Goal: Task Accomplishment & Management: Complete application form

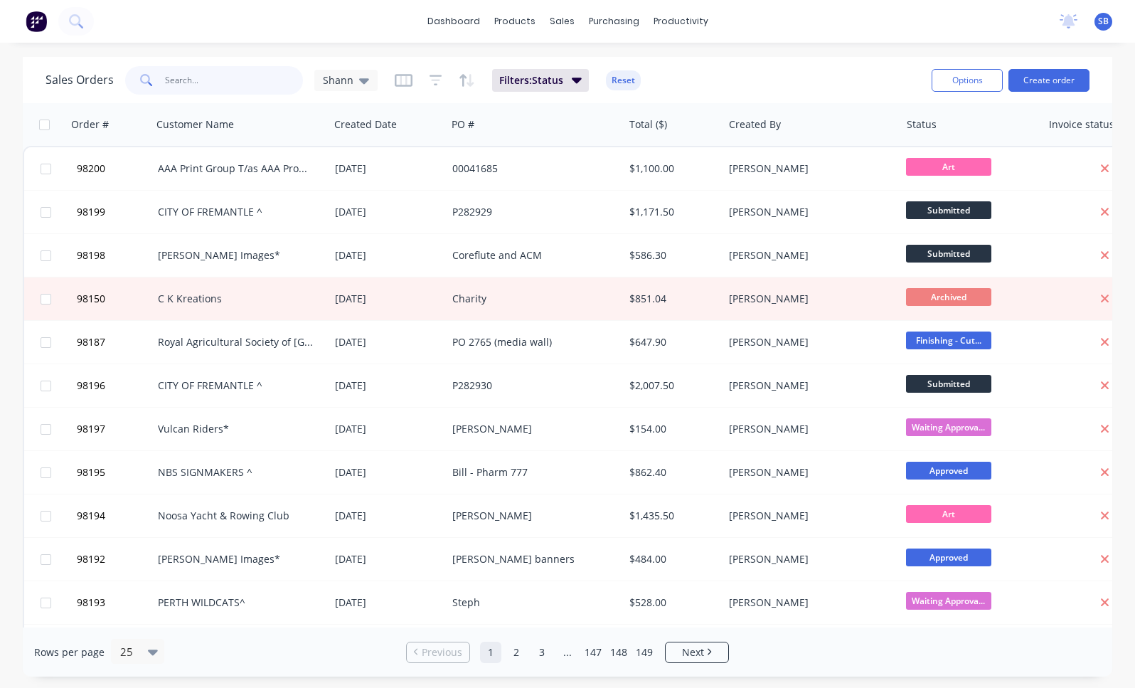
click at [244, 81] on input "text" at bounding box center [234, 80] width 139 height 28
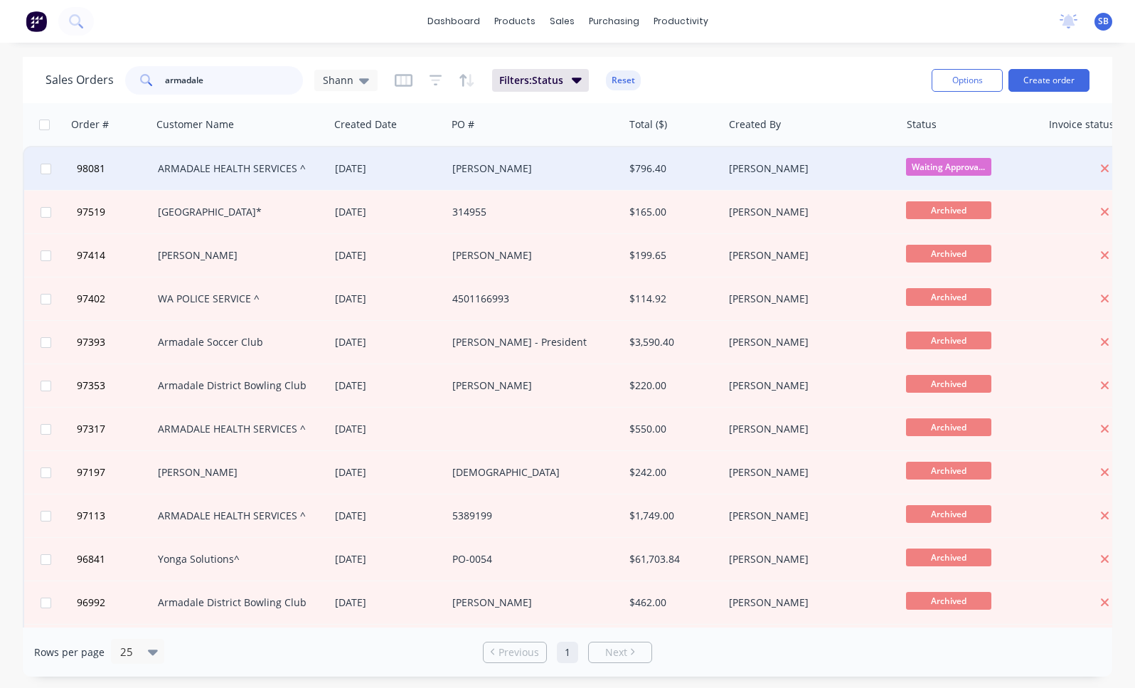
type input "armadale"
click at [302, 172] on div "ARMADALE HEALTH SERVICES ^" at bounding box center [236, 168] width 157 height 14
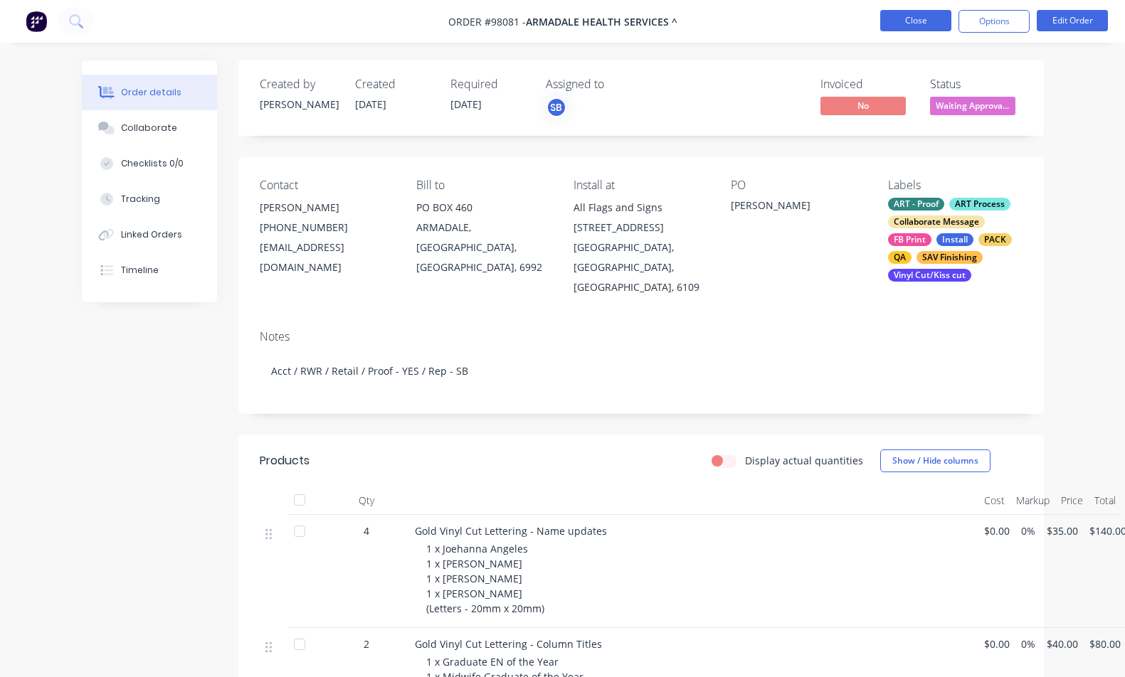
click at [901, 17] on button "Close" at bounding box center [915, 20] width 71 height 21
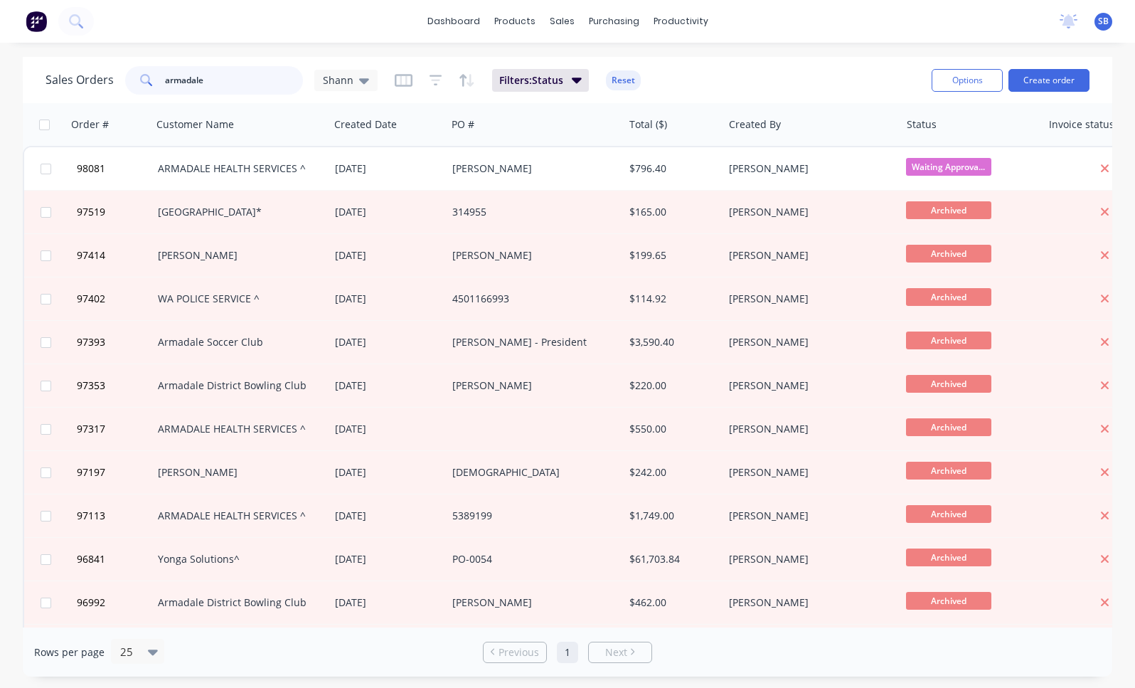
click at [244, 80] on input "armadale" at bounding box center [234, 80] width 139 height 28
type input "waterfall"
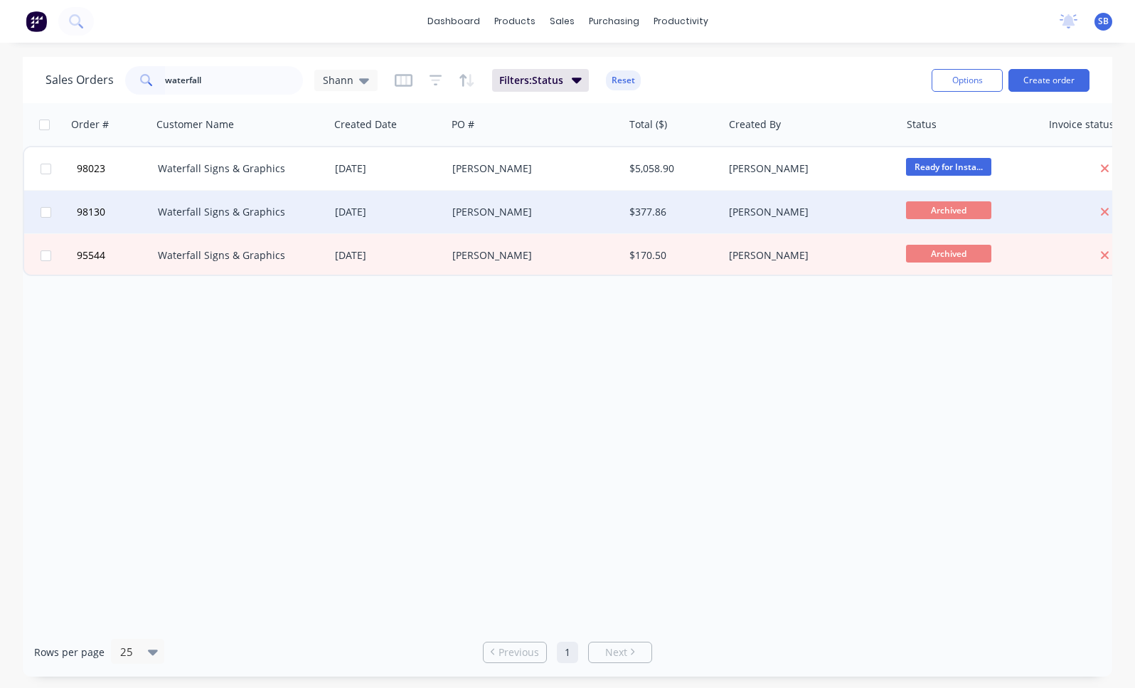
click at [281, 215] on div "Waterfall Signs & Graphics" at bounding box center [236, 212] width 157 height 14
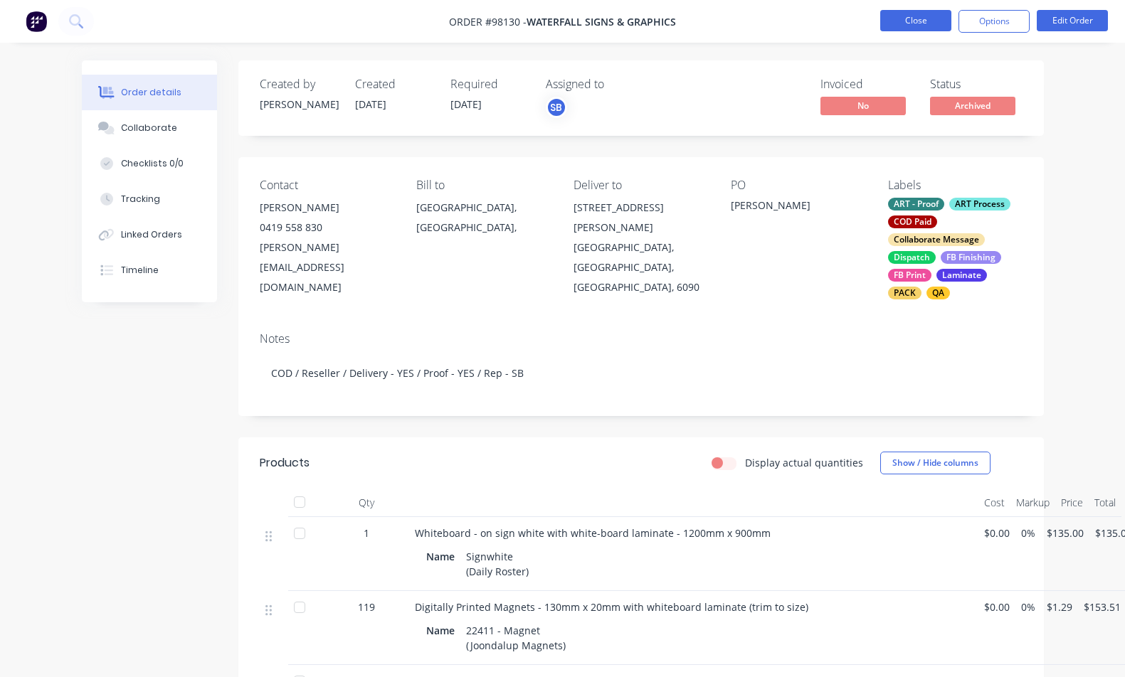
click at [894, 22] on button "Close" at bounding box center [915, 20] width 71 height 21
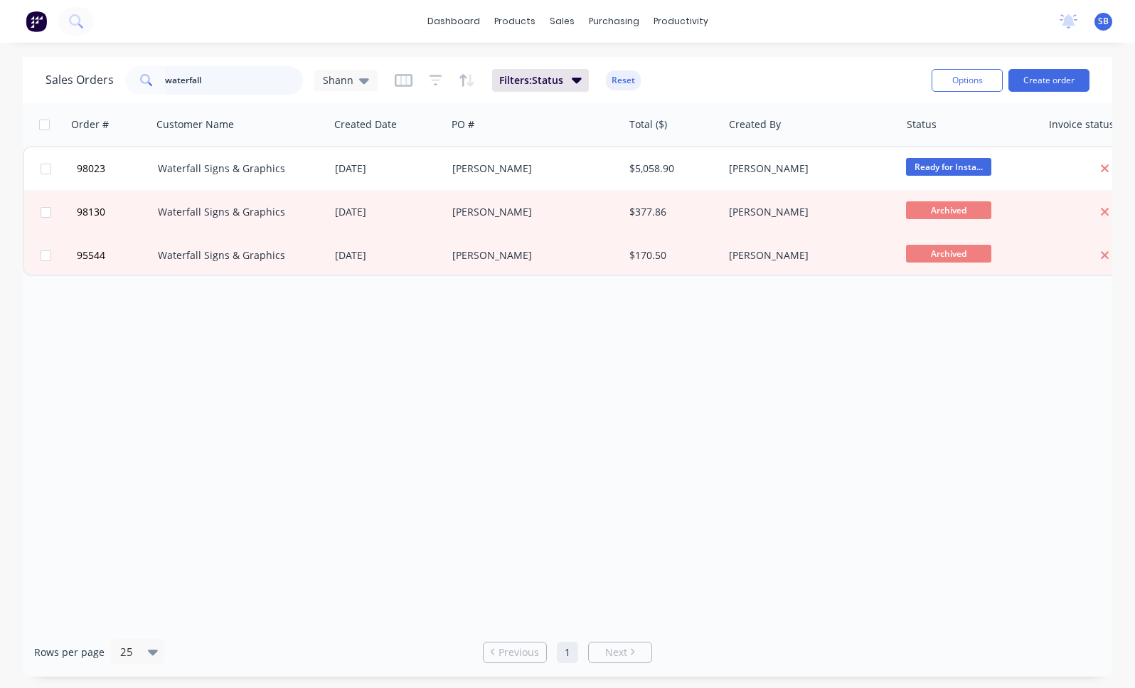
click at [248, 79] on input "waterfall" at bounding box center [234, 80] width 139 height 28
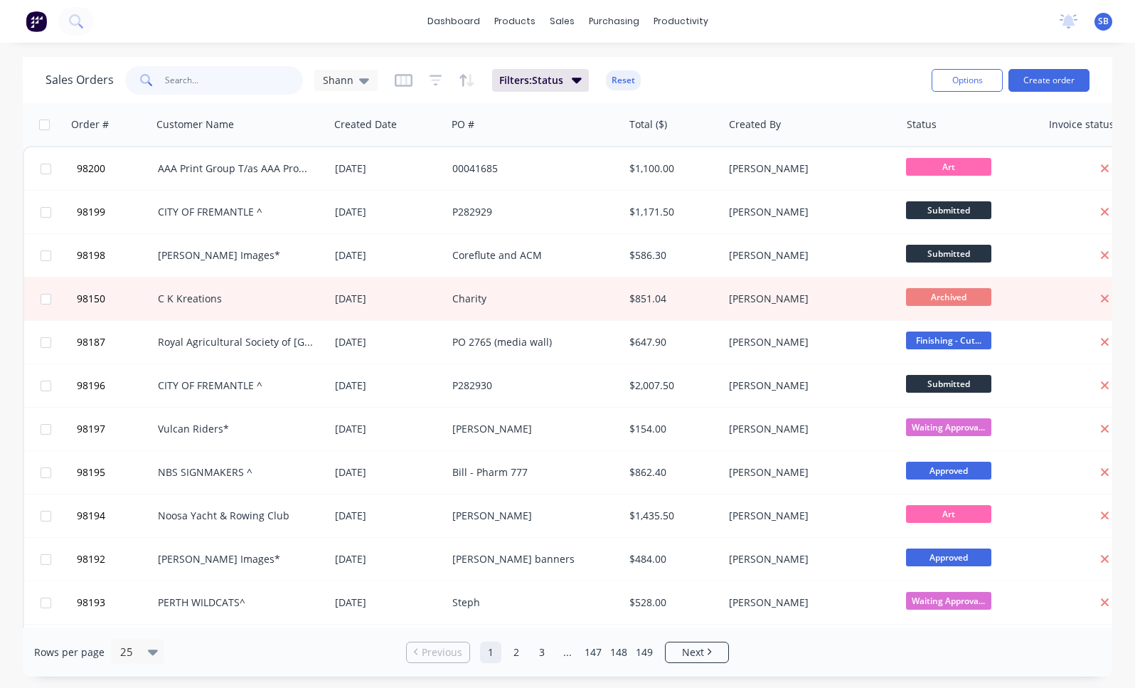
click at [246, 79] on input "text" at bounding box center [234, 80] width 139 height 28
type input "waterfall"
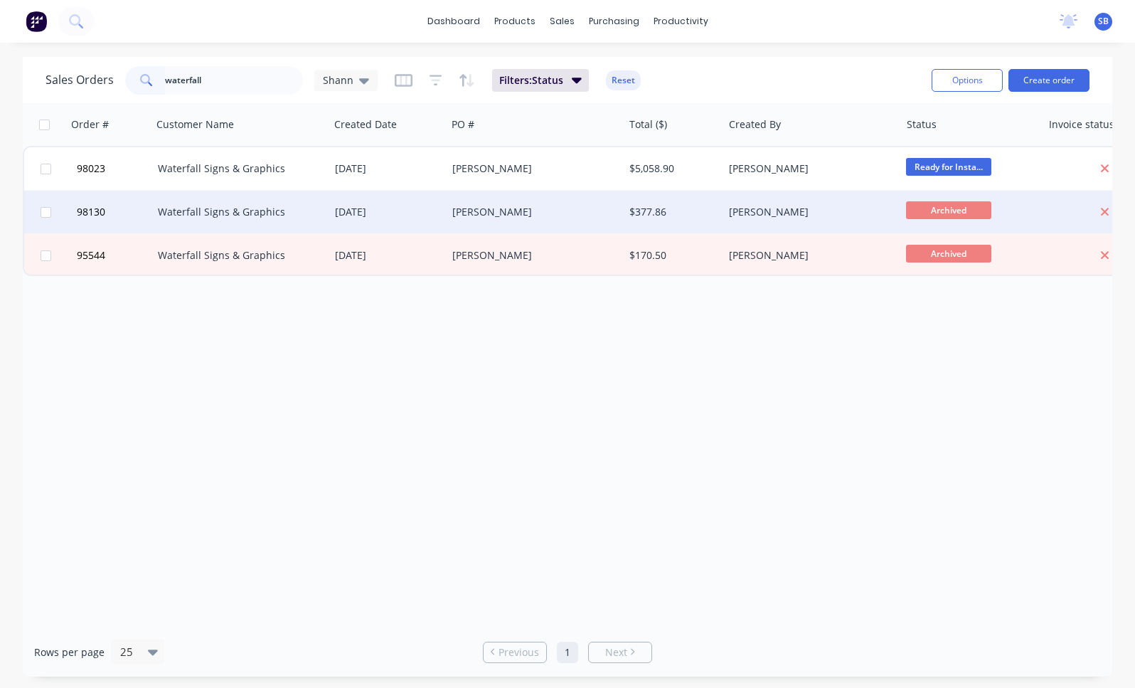
click at [402, 213] on div "[DATE]" at bounding box center [388, 212] width 106 height 14
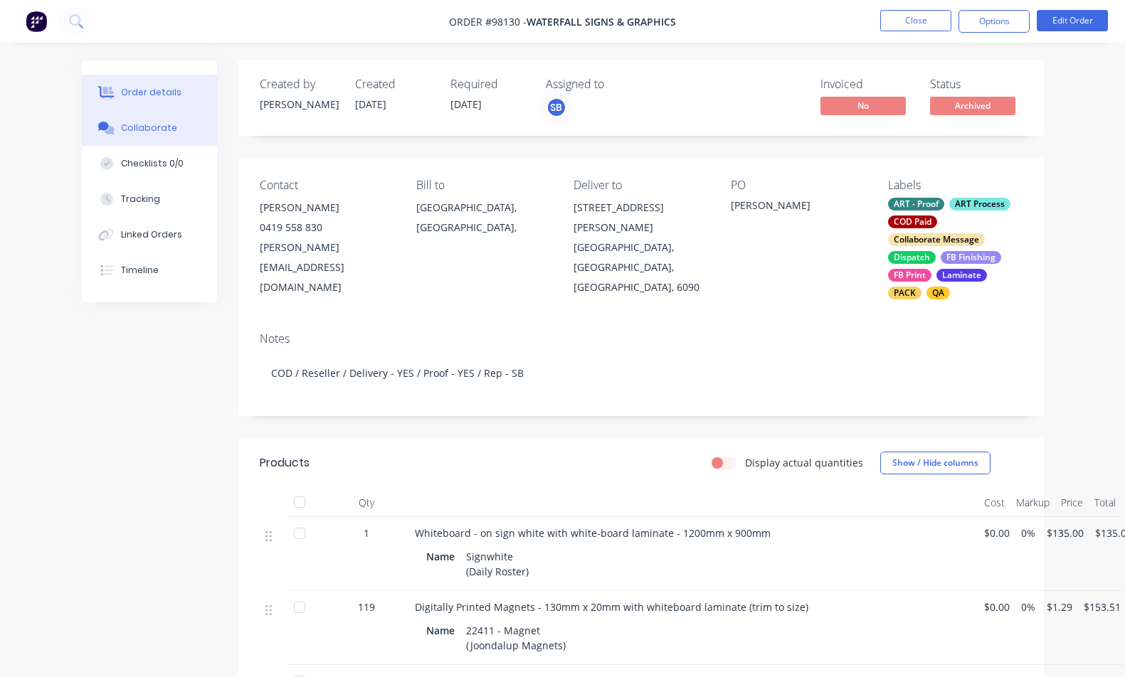
click at [140, 132] on div "Collaborate" at bounding box center [149, 128] width 56 height 13
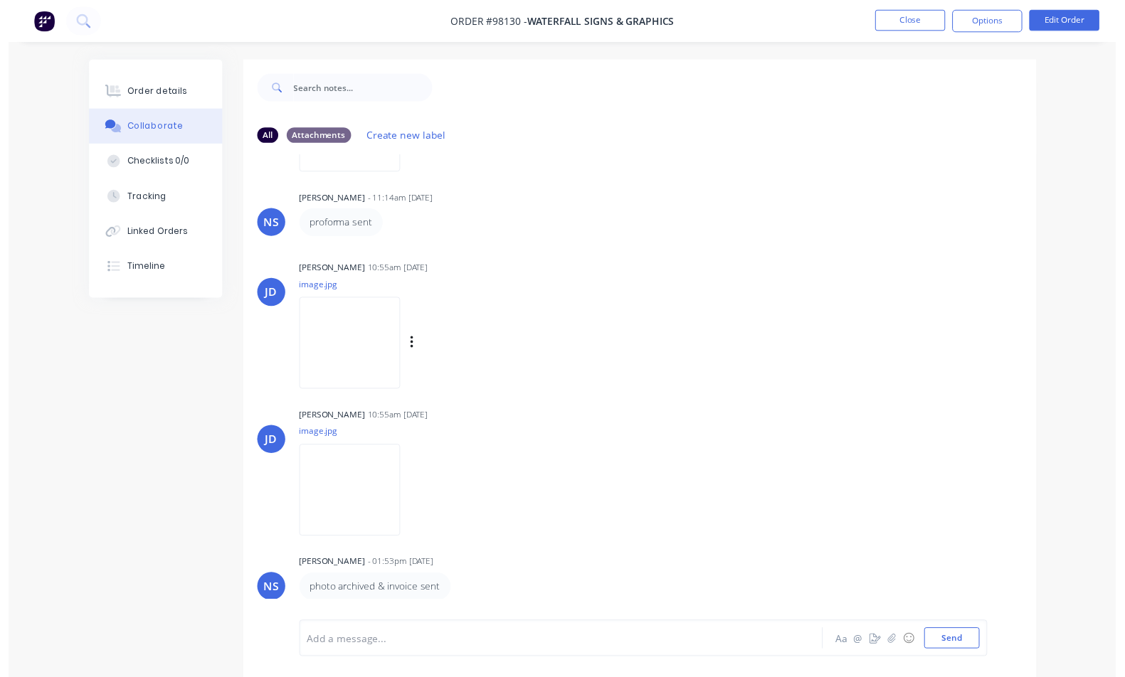
scroll to position [587, 0]
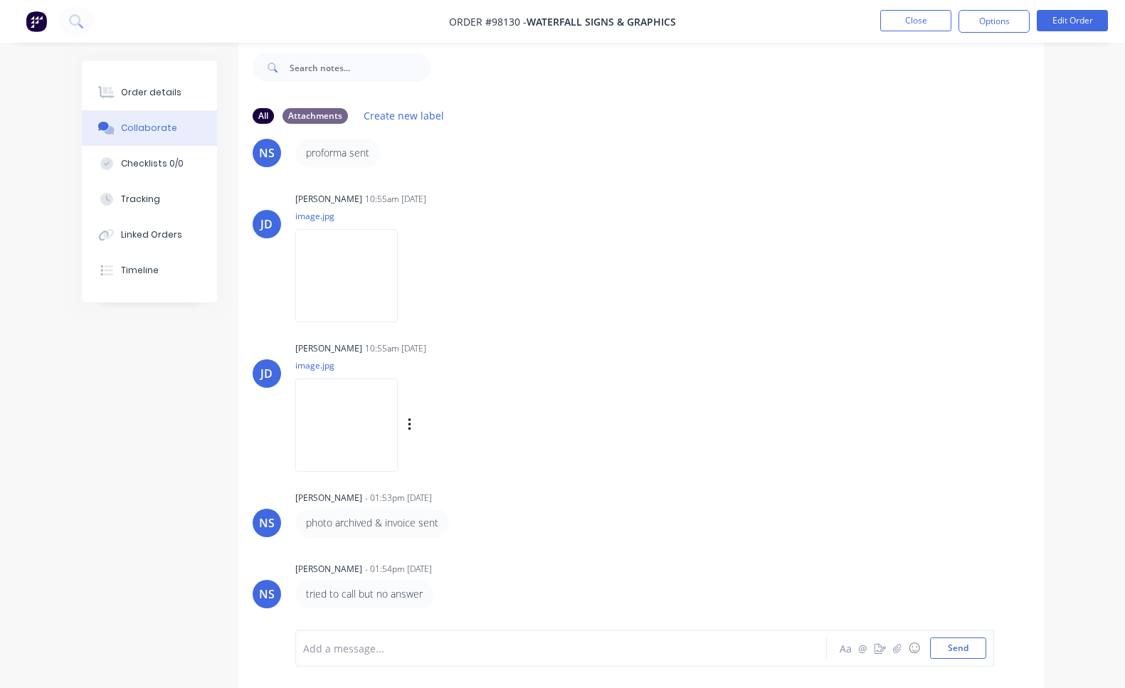
click at [391, 400] on img at bounding box center [346, 424] width 102 height 93
click at [351, 262] on img at bounding box center [346, 275] width 102 height 93
click at [156, 90] on div "Order details" at bounding box center [151, 92] width 60 height 13
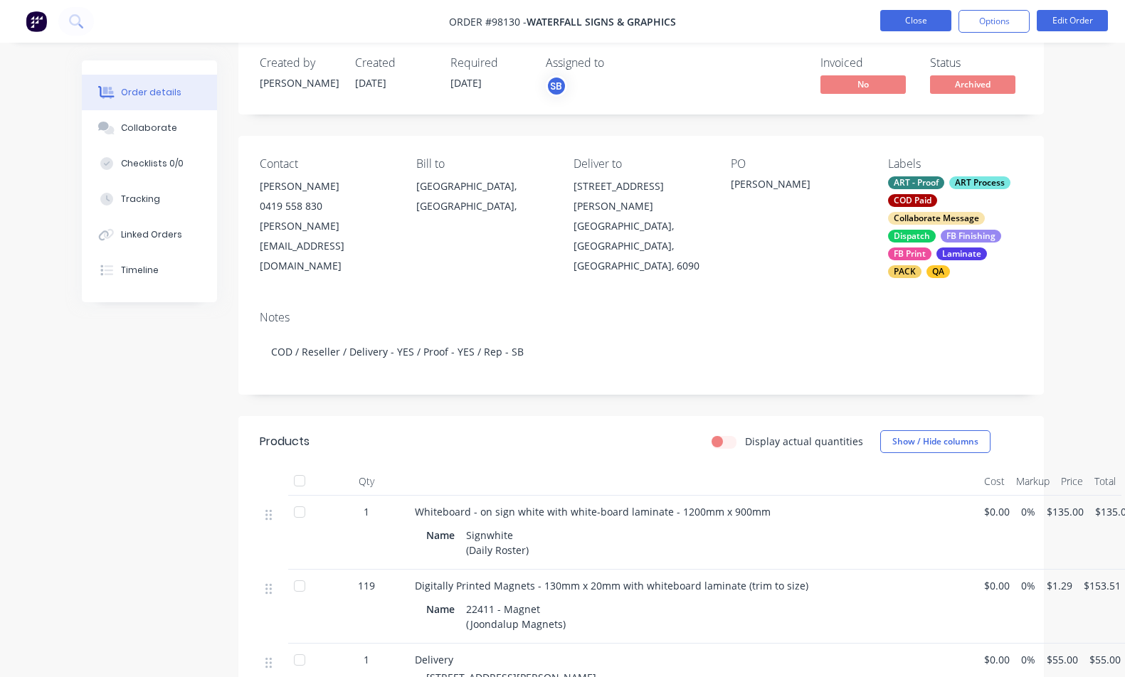
click at [901, 16] on button "Close" at bounding box center [915, 20] width 71 height 21
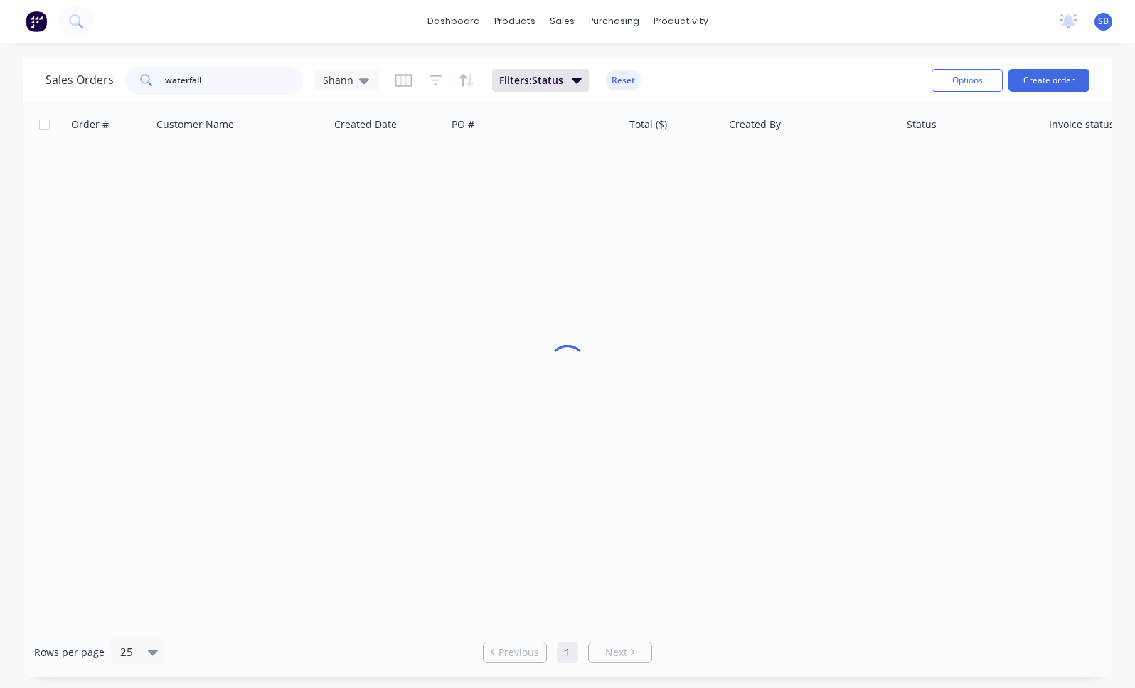
click at [241, 78] on input "waterfall" at bounding box center [234, 80] width 139 height 28
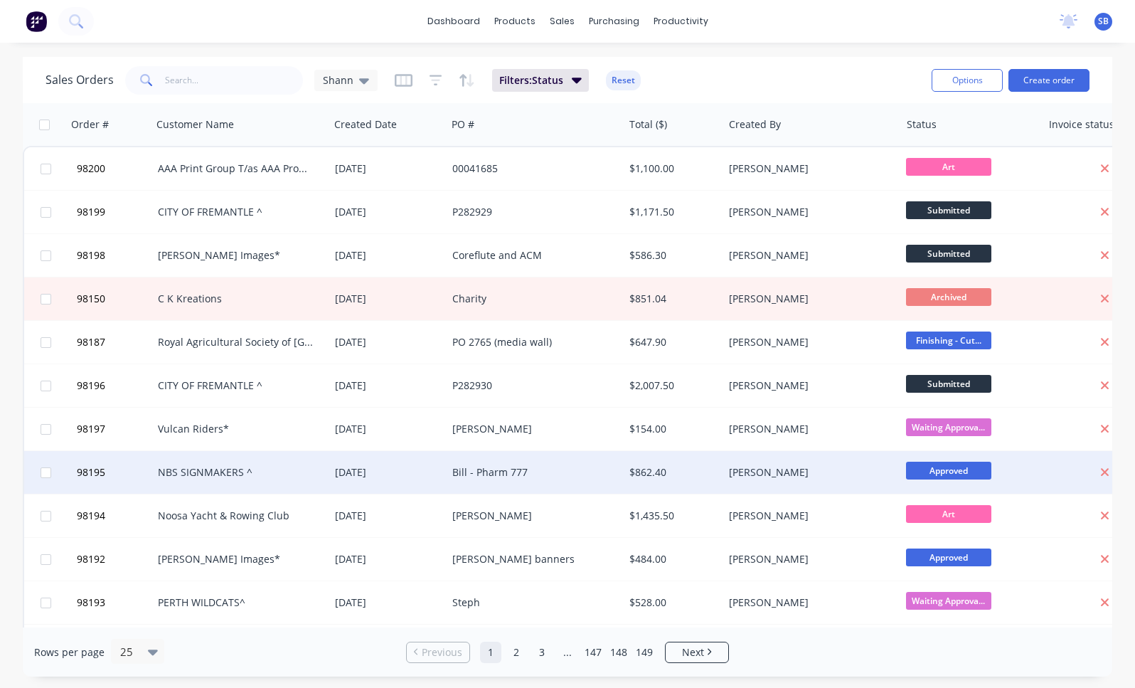
click at [307, 469] on div "NBS SIGNMAKERS ^" at bounding box center [236, 472] width 157 height 14
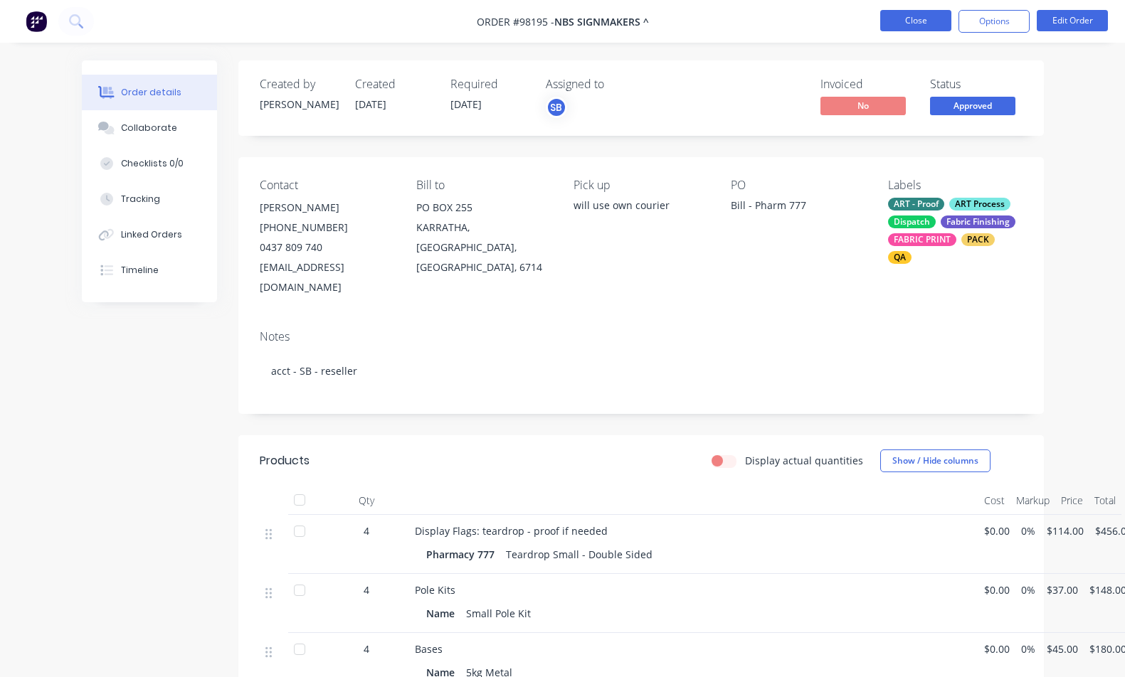
click at [887, 22] on button "Close" at bounding box center [915, 20] width 71 height 21
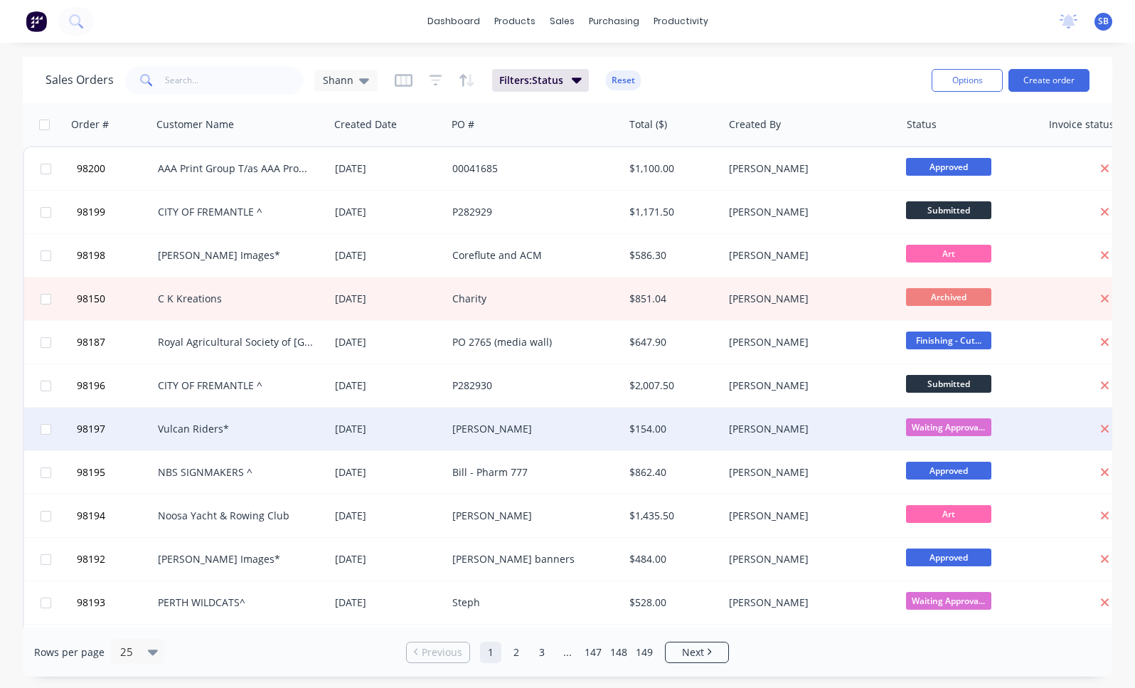
click at [329, 426] on div "[DATE]" at bounding box center [387, 429] width 117 height 43
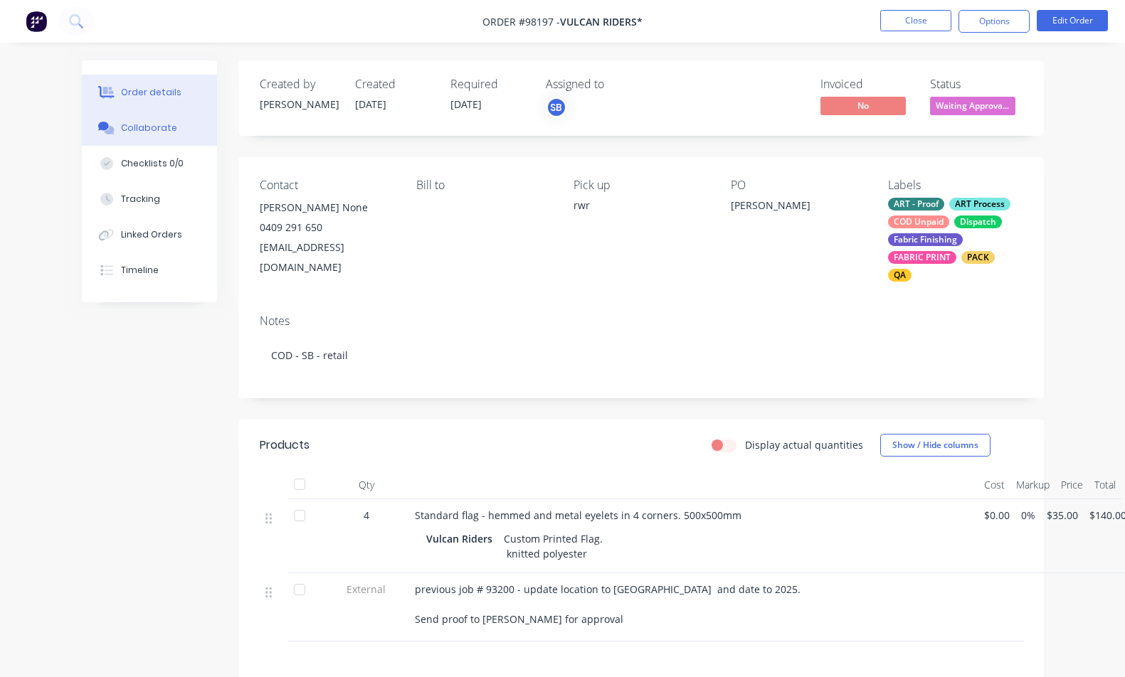
click at [127, 128] on div "Collaborate" at bounding box center [149, 128] width 56 height 13
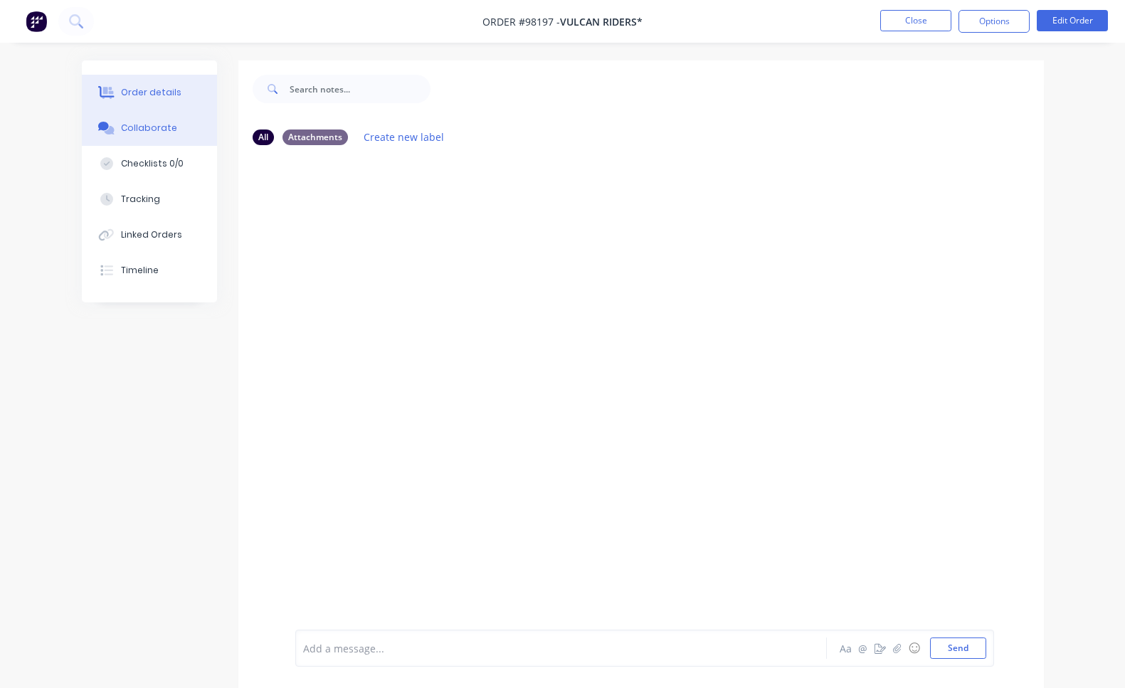
click at [135, 92] on div "Order details" at bounding box center [151, 92] width 60 height 13
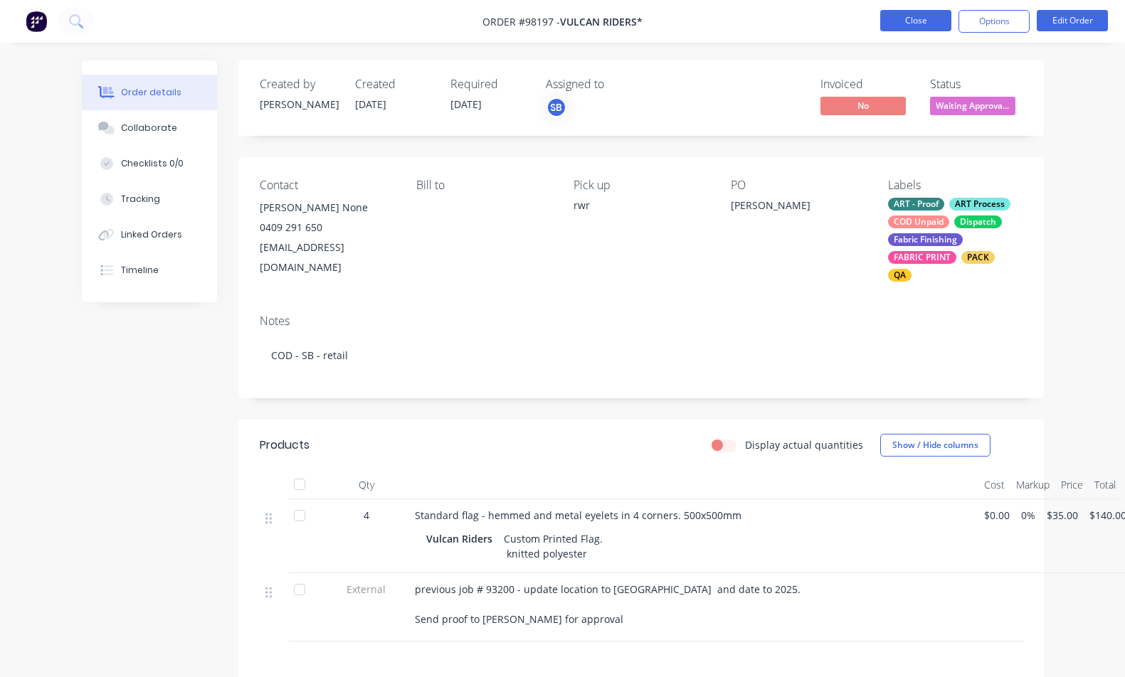
click at [903, 26] on button "Close" at bounding box center [915, 20] width 71 height 21
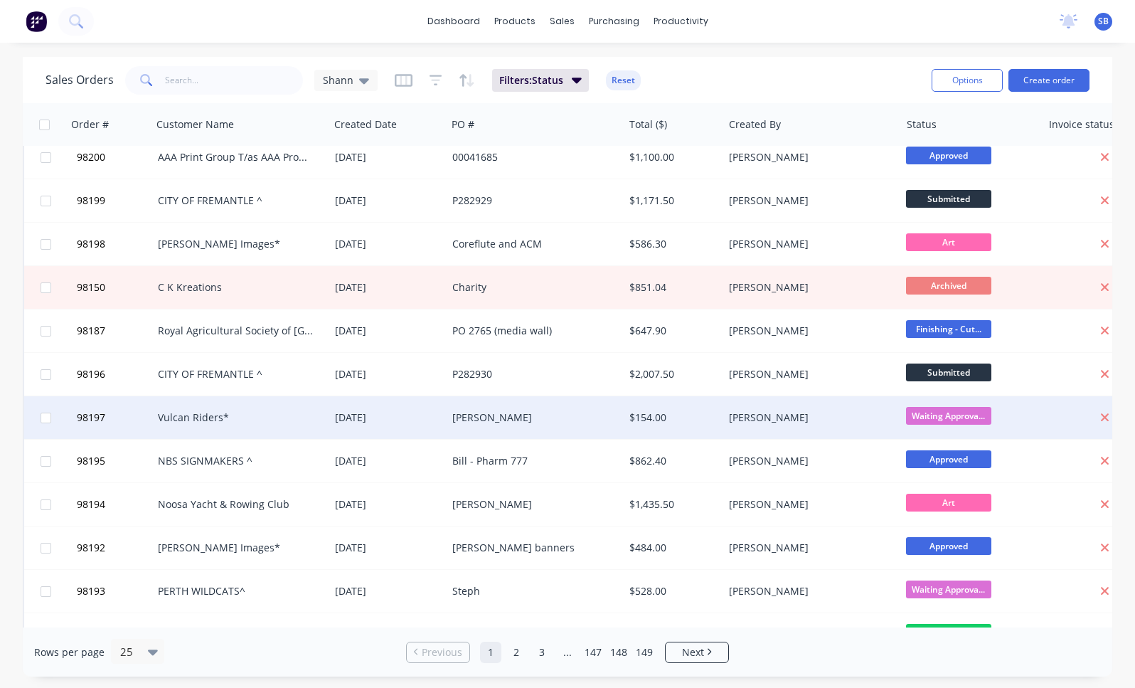
scroll to position [36, 0]
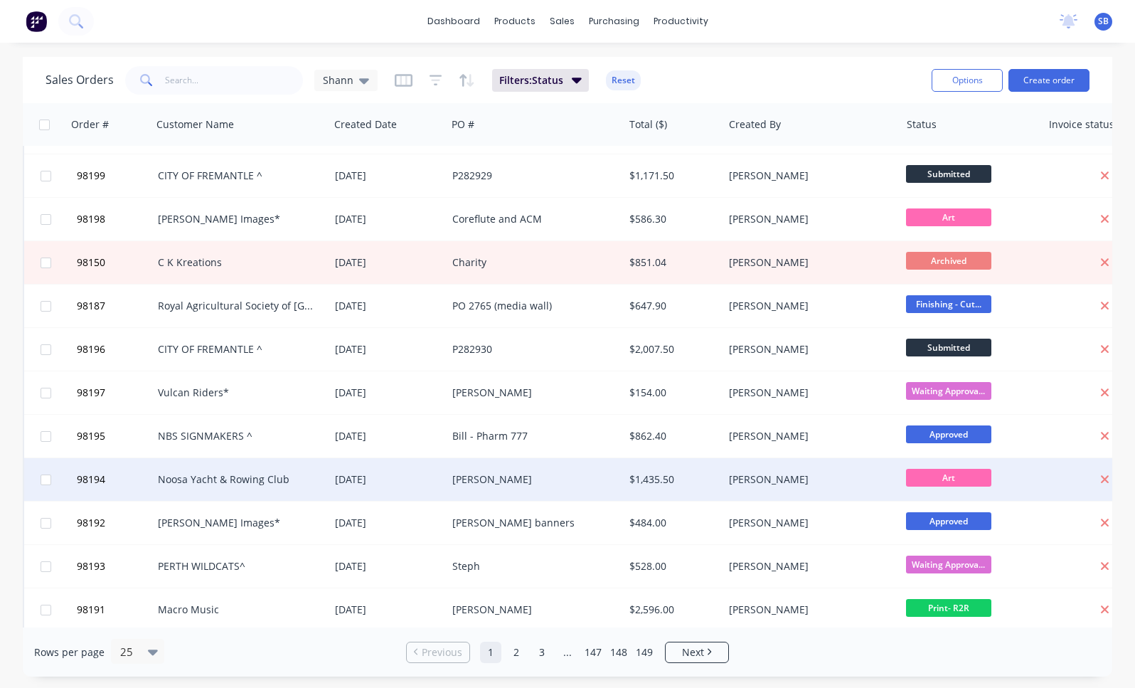
click at [558, 484] on div "[PERSON_NAME]" at bounding box center [530, 479] width 157 height 14
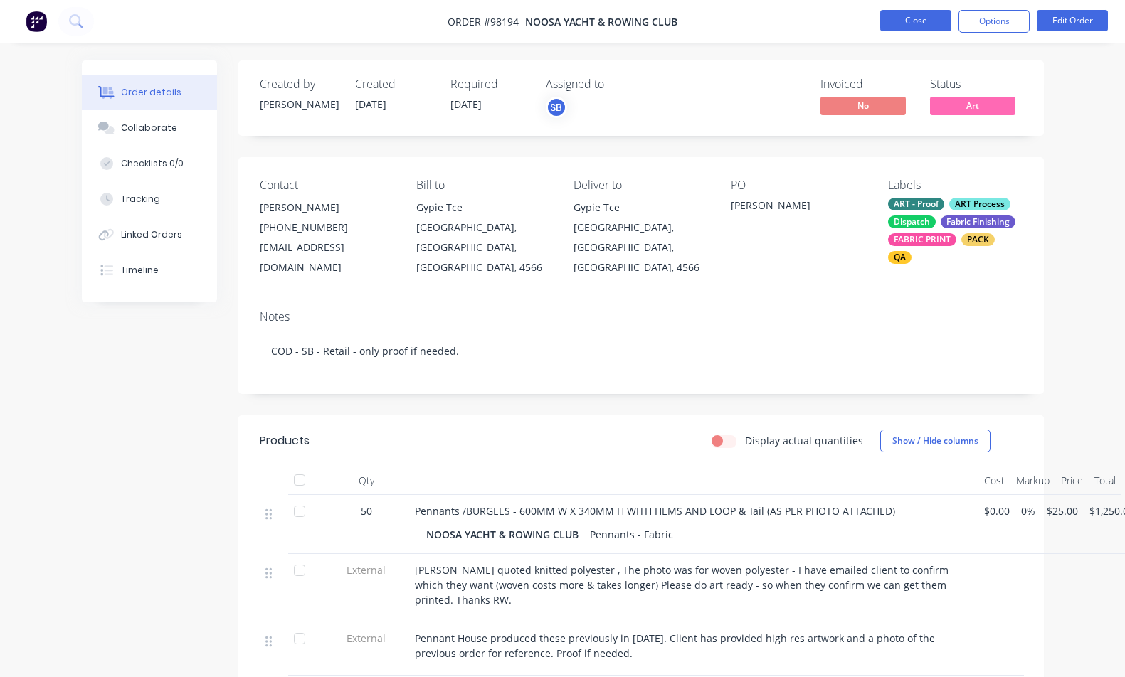
click at [914, 19] on button "Close" at bounding box center [915, 20] width 71 height 21
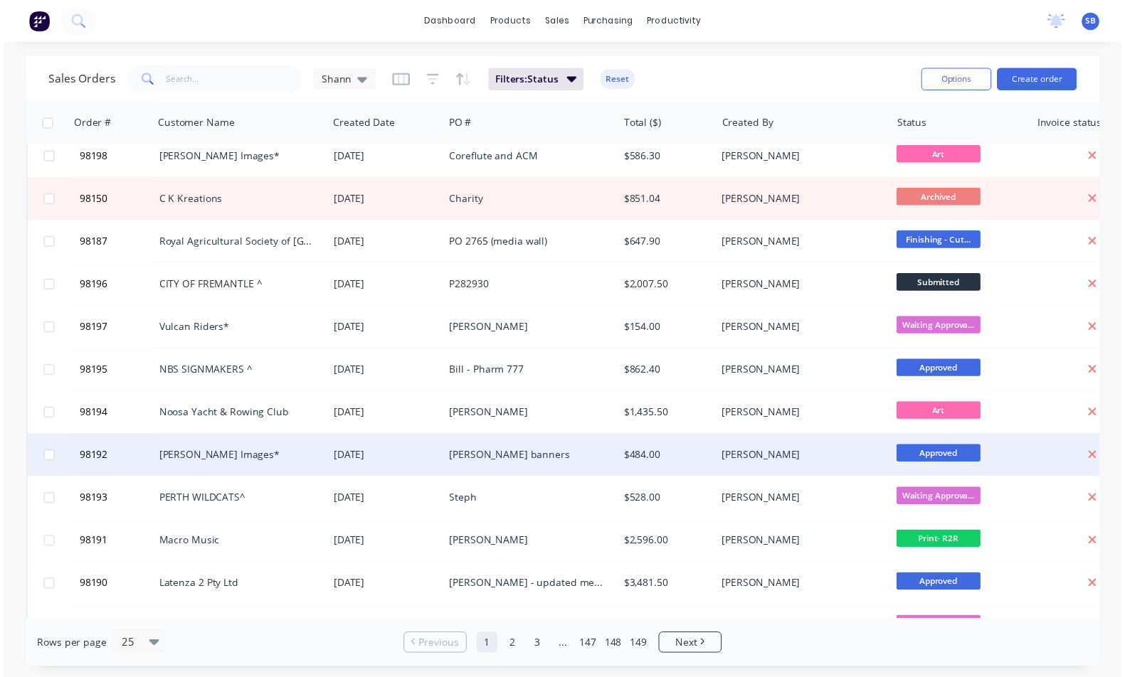
scroll to position [190, 0]
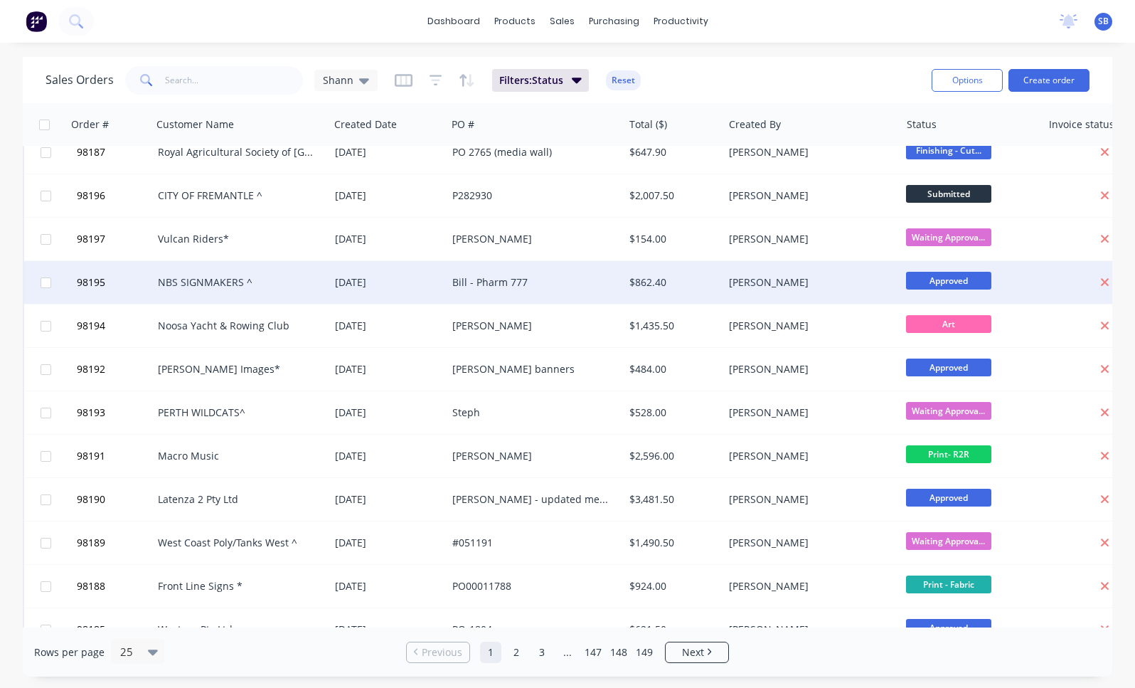
click at [294, 295] on div "NBS SIGNMAKERS ^" at bounding box center [240, 282] width 177 height 43
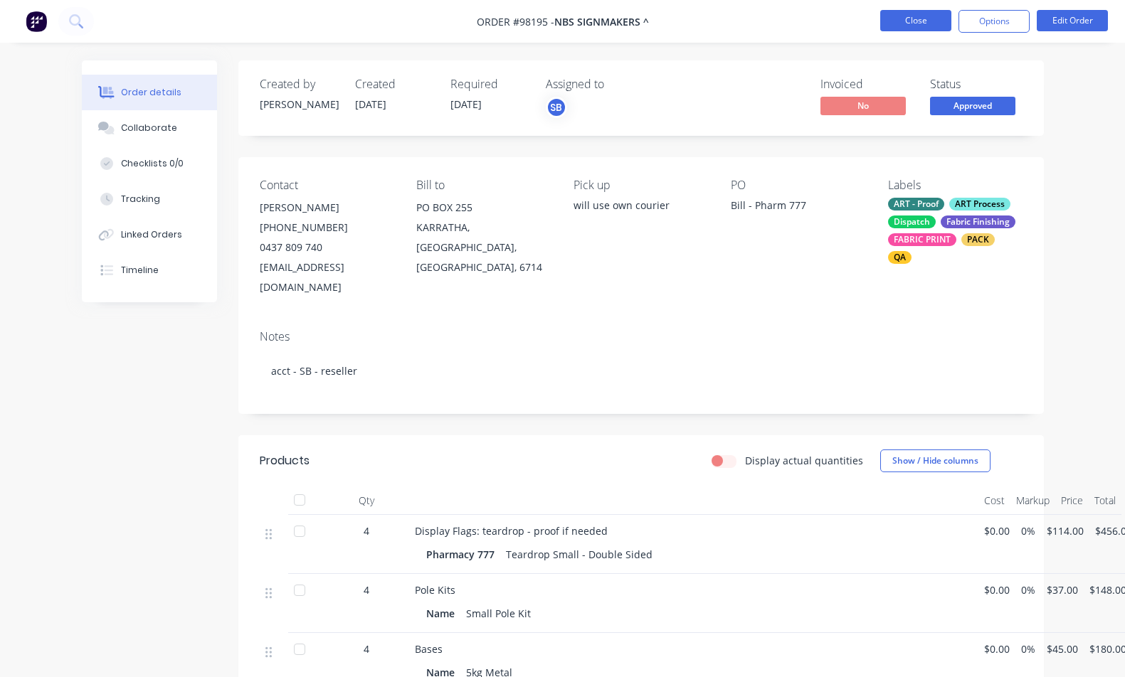
click at [893, 23] on button "Close" at bounding box center [915, 20] width 71 height 21
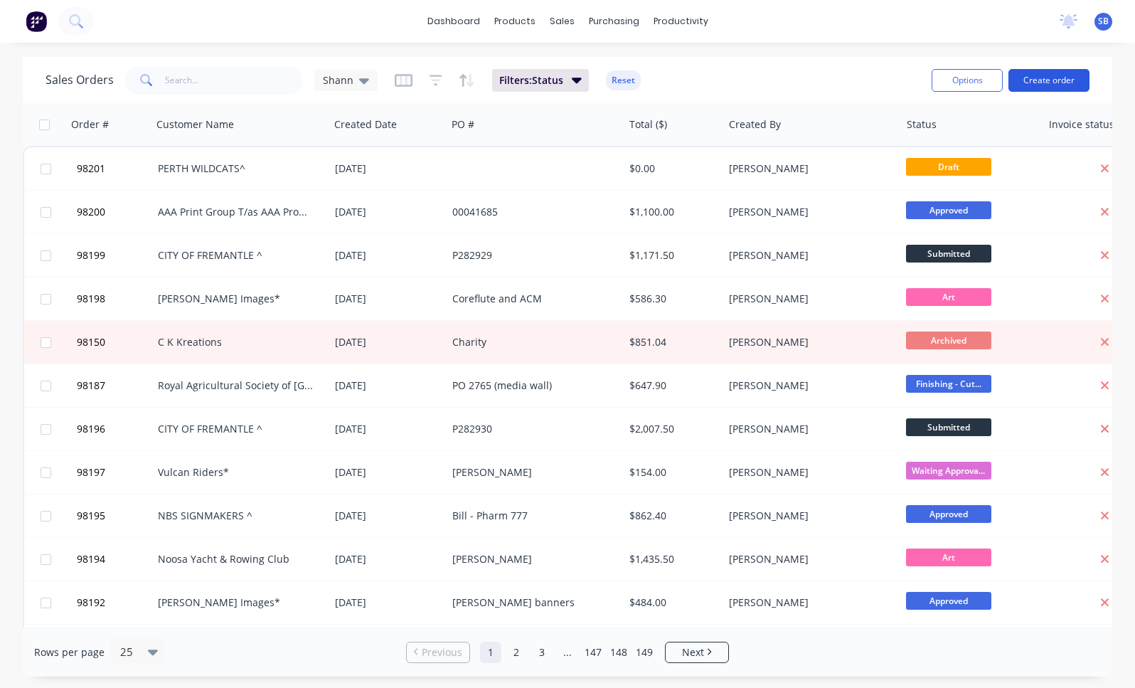
click at [1073, 82] on button "Create order" at bounding box center [1049, 80] width 81 height 23
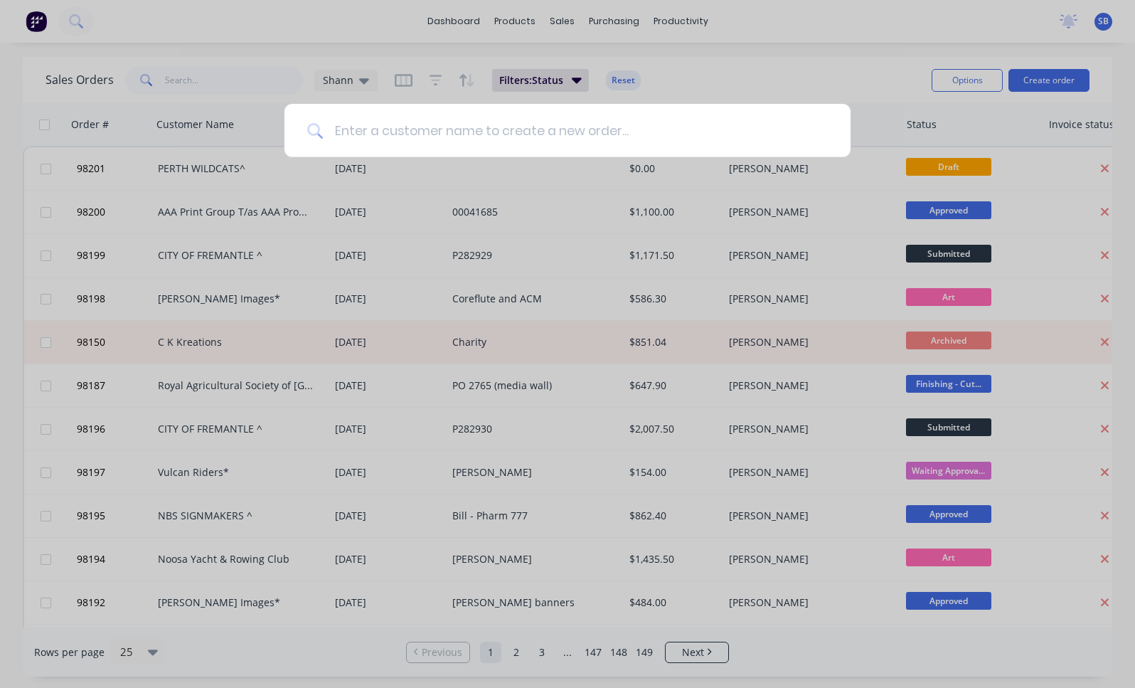
click at [459, 126] on input at bounding box center [575, 130] width 505 height 53
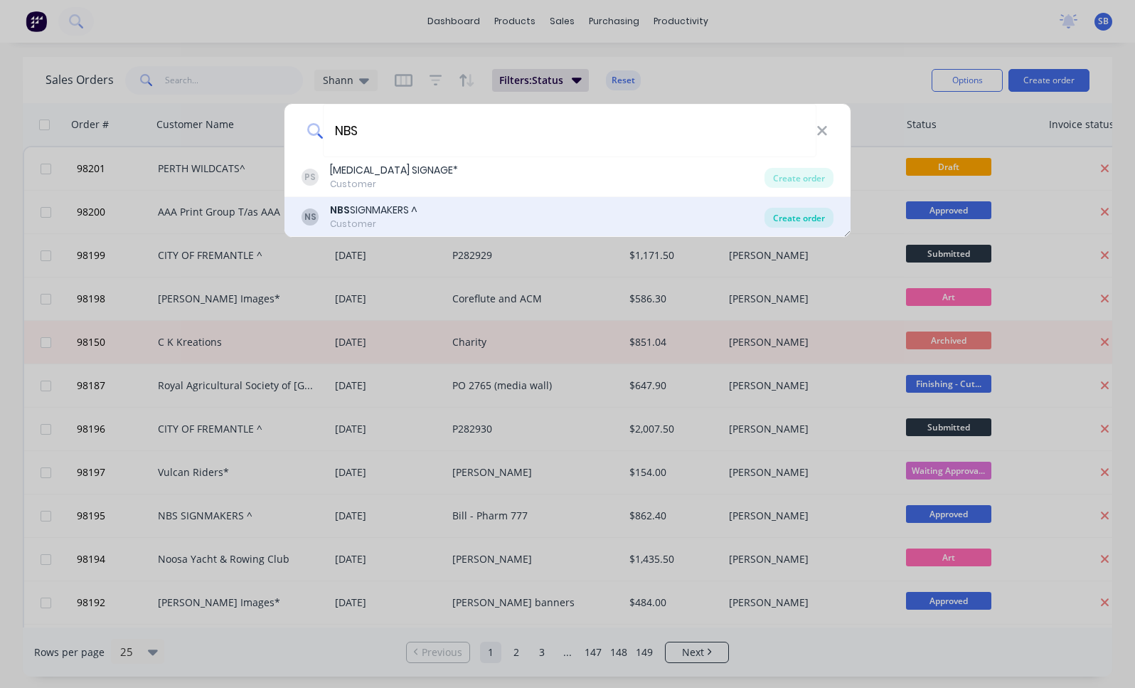
type input "NBS"
click at [825, 216] on div "Create order" at bounding box center [799, 218] width 69 height 20
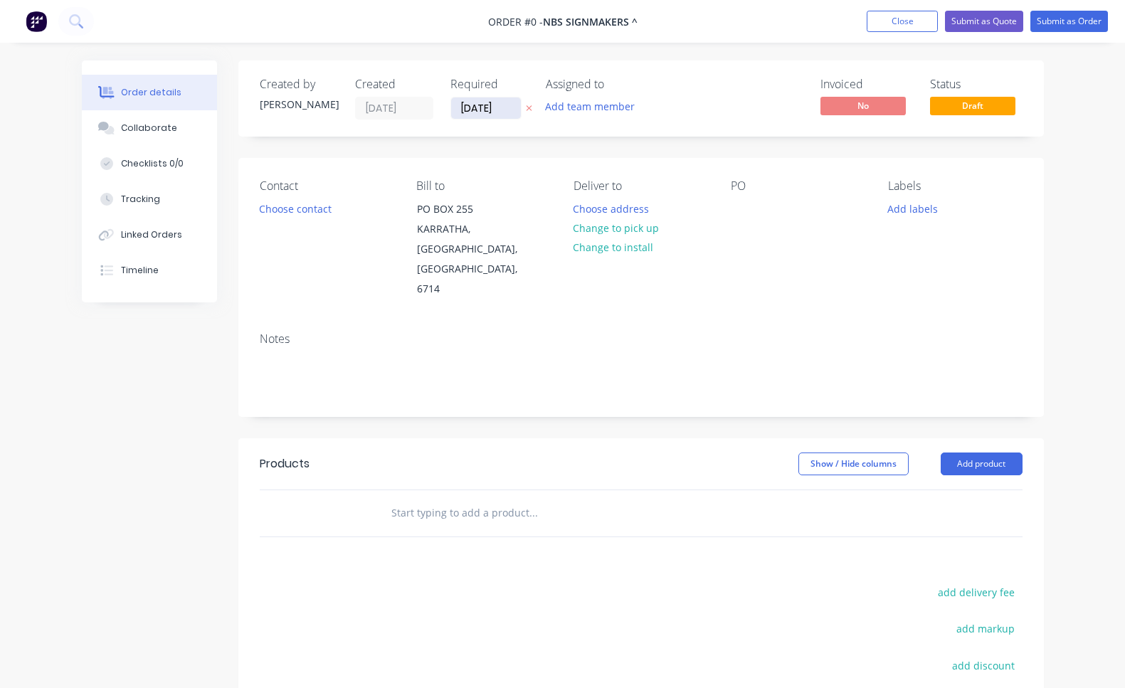
click at [484, 115] on input "[DATE]" at bounding box center [486, 107] width 70 height 21
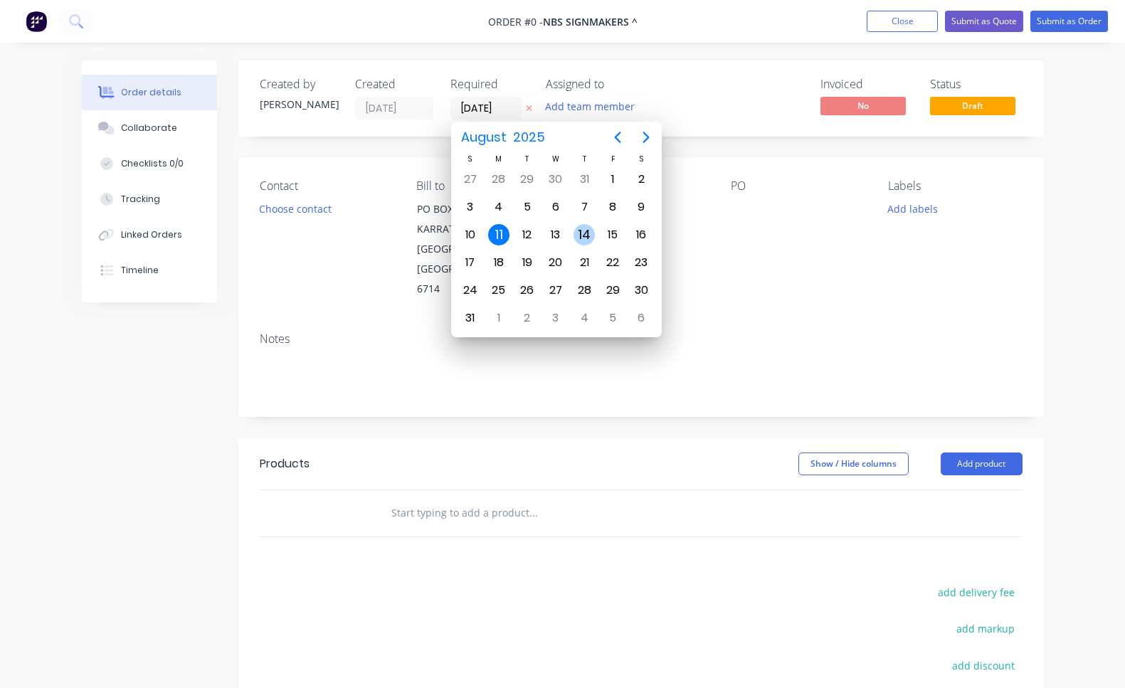
click at [583, 241] on div "14" at bounding box center [583, 234] width 21 height 21
type input "[DATE]"
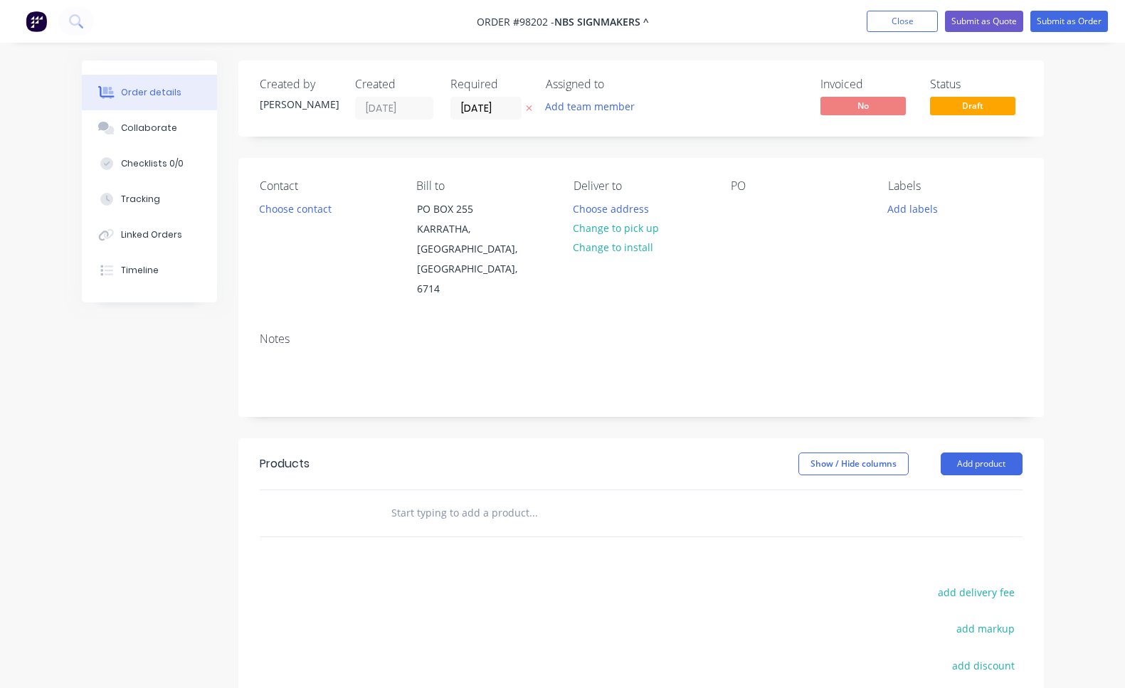
click at [593, 107] on button "Add team member" at bounding box center [589, 106] width 105 height 19
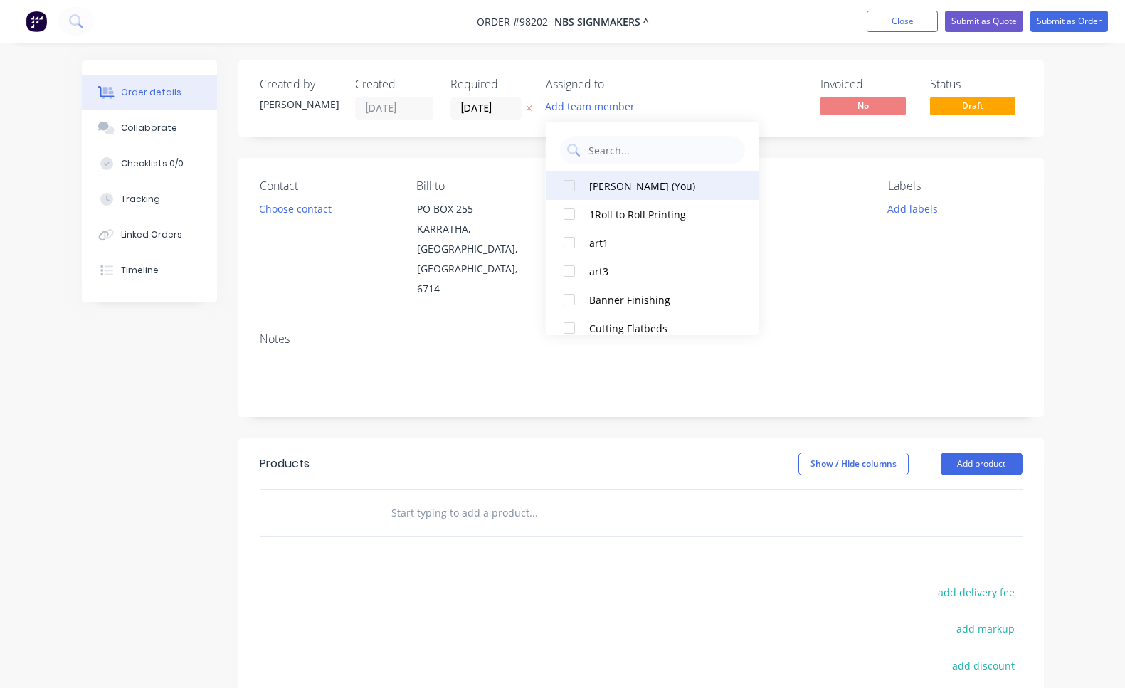
click at [607, 182] on div "[PERSON_NAME] (You)" at bounding box center [660, 186] width 142 height 15
click at [311, 213] on button "Choose contact" at bounding box center [294, 207] width 87 height 19
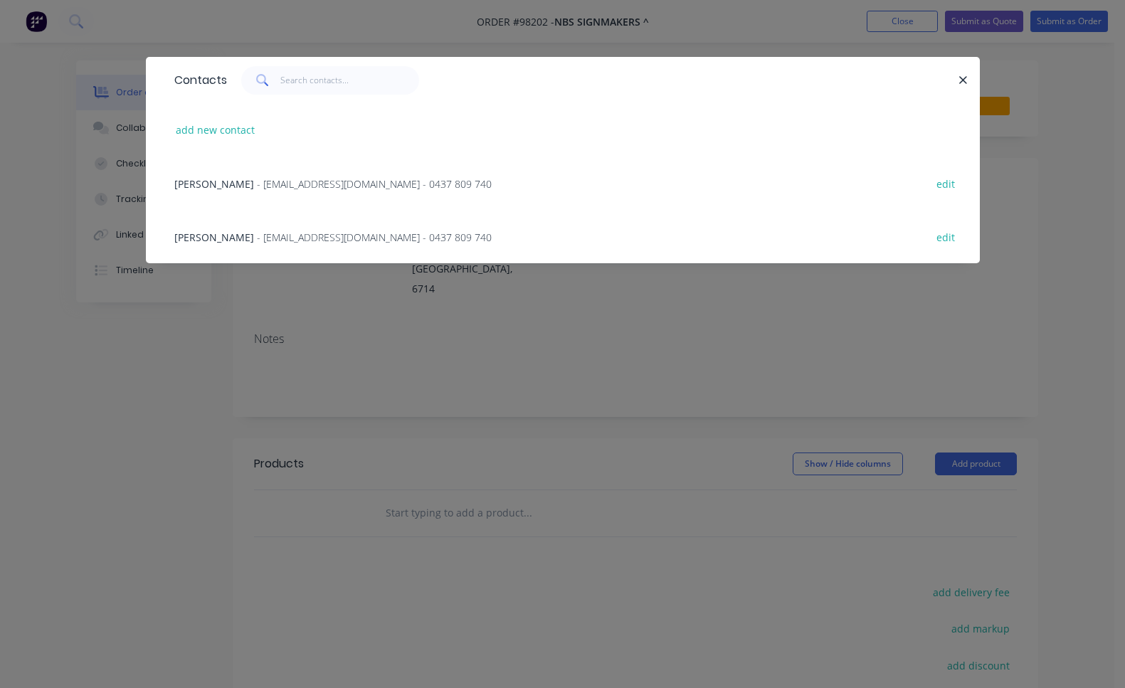
click at [302, 241] on span "- [EMAIL_ADDRESS][DOMAIN_NAME] - 0437 809 740" at bounding box center [374, 237] width 235 height 14
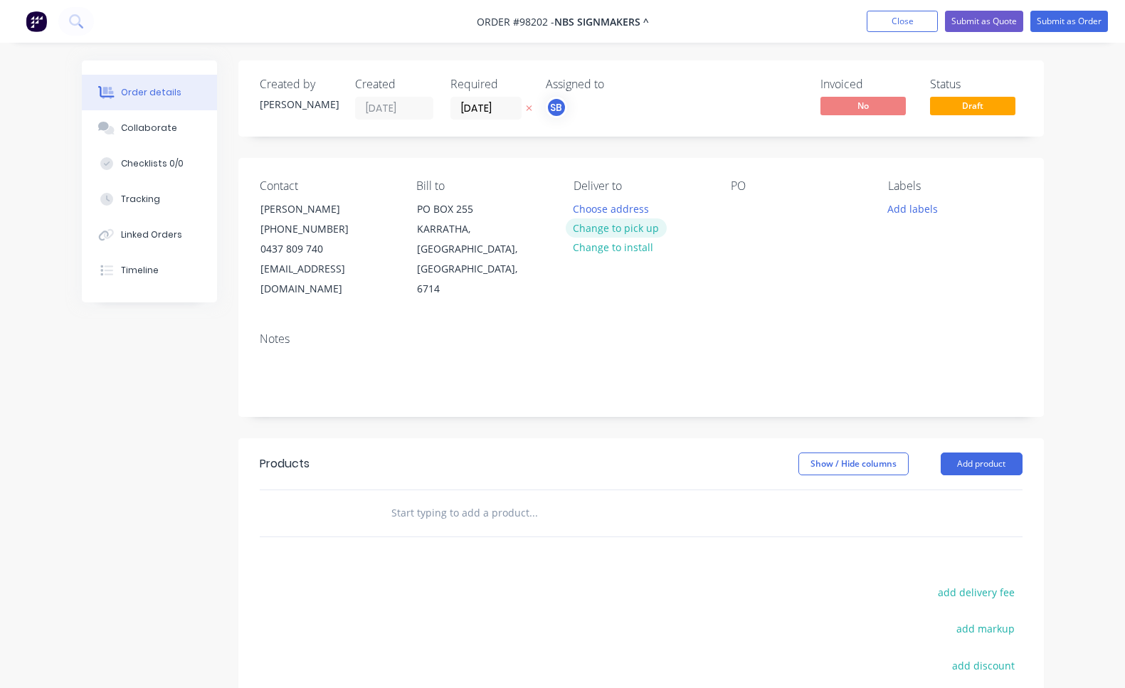
click at [615, 230] on button "Change to pick up" at bounding box center [616, 227] width 101 height 19
click at [590, 211] on div at bounding box center [584, 208] width 23 height 21
click at [747, 211] on div at bounding box center [742, 208] width 23 height 21
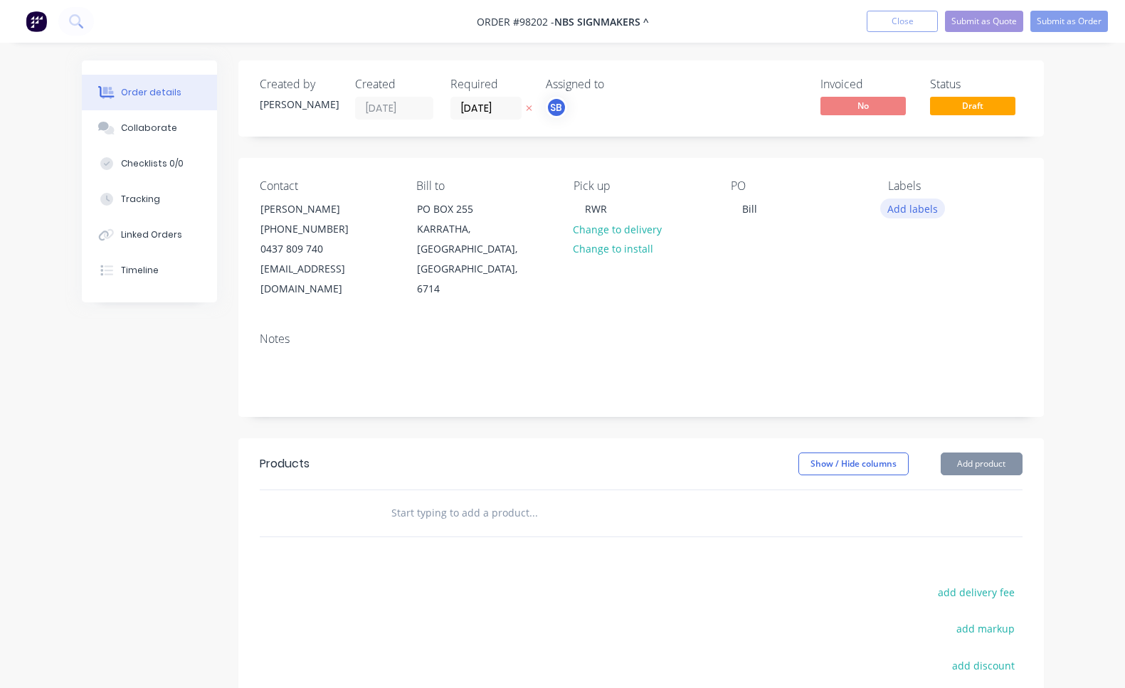
click at [921, 203] on button "Add labels" at bounding box center [912, 207] width 65 height 19
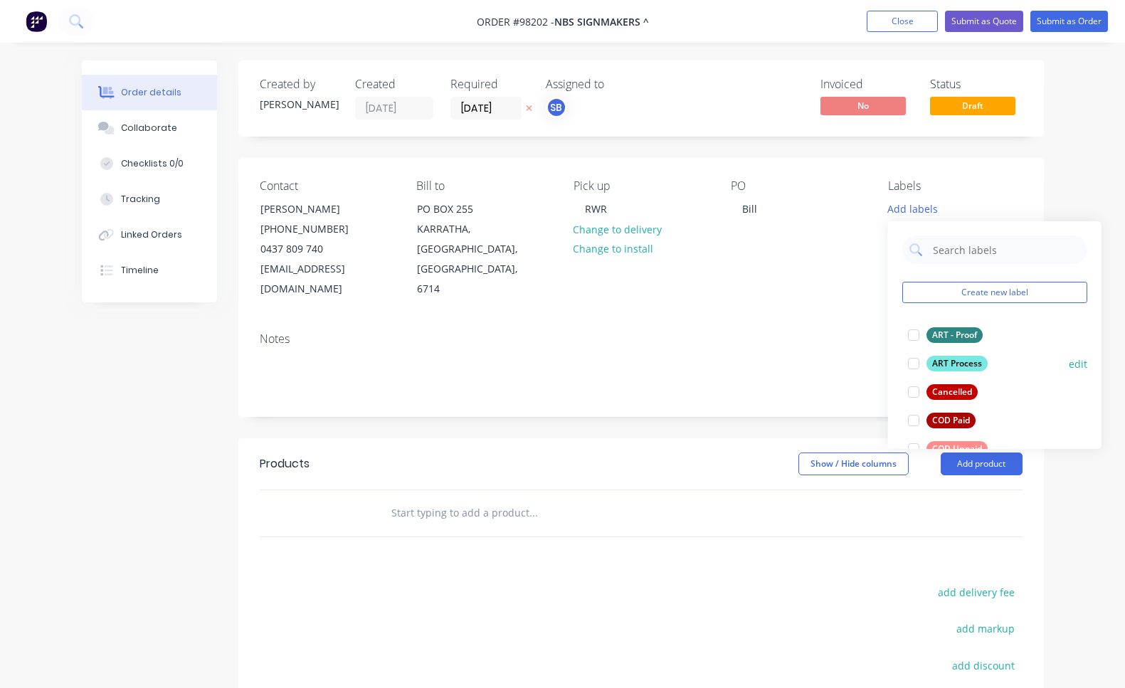
click at [913, 362] on div at bounding box center [913, 363] width 28 height 28
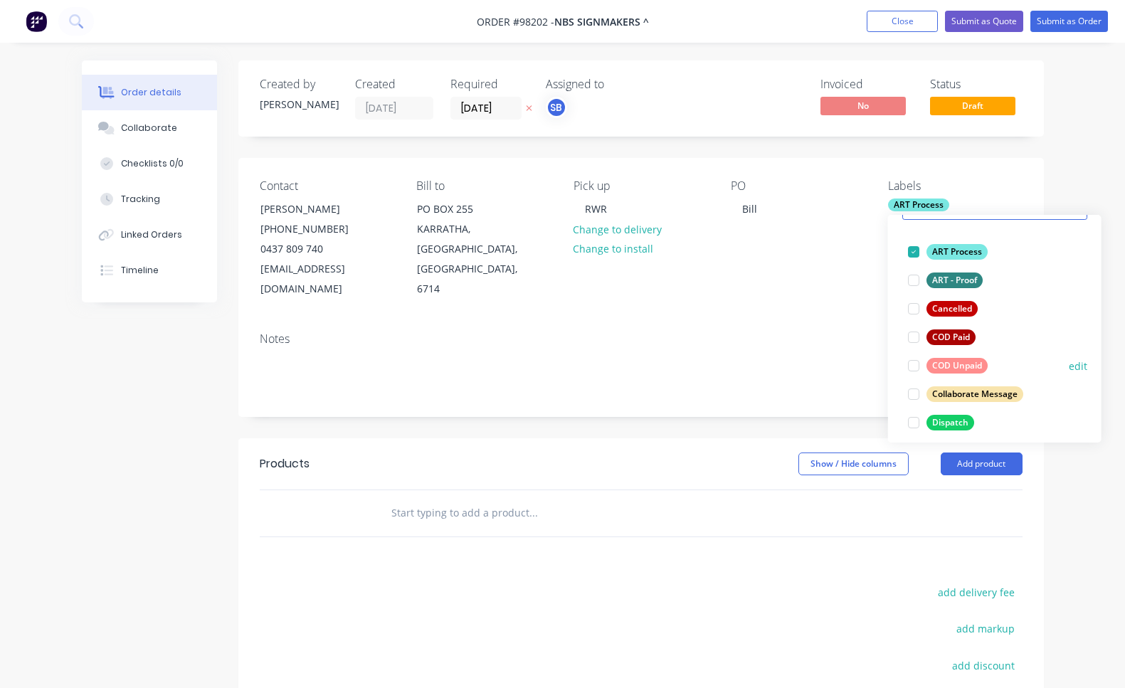
scroll to position [117, 0]
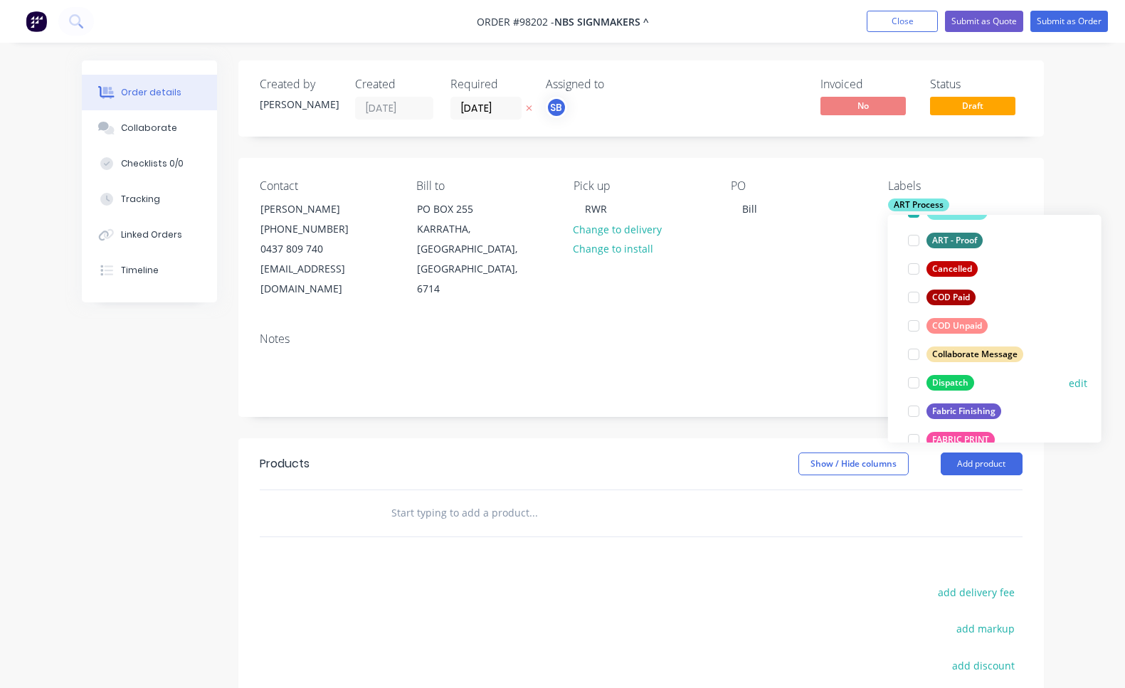
click at [915, 386] on div at bounding box center [913, 382] width 28 height 28
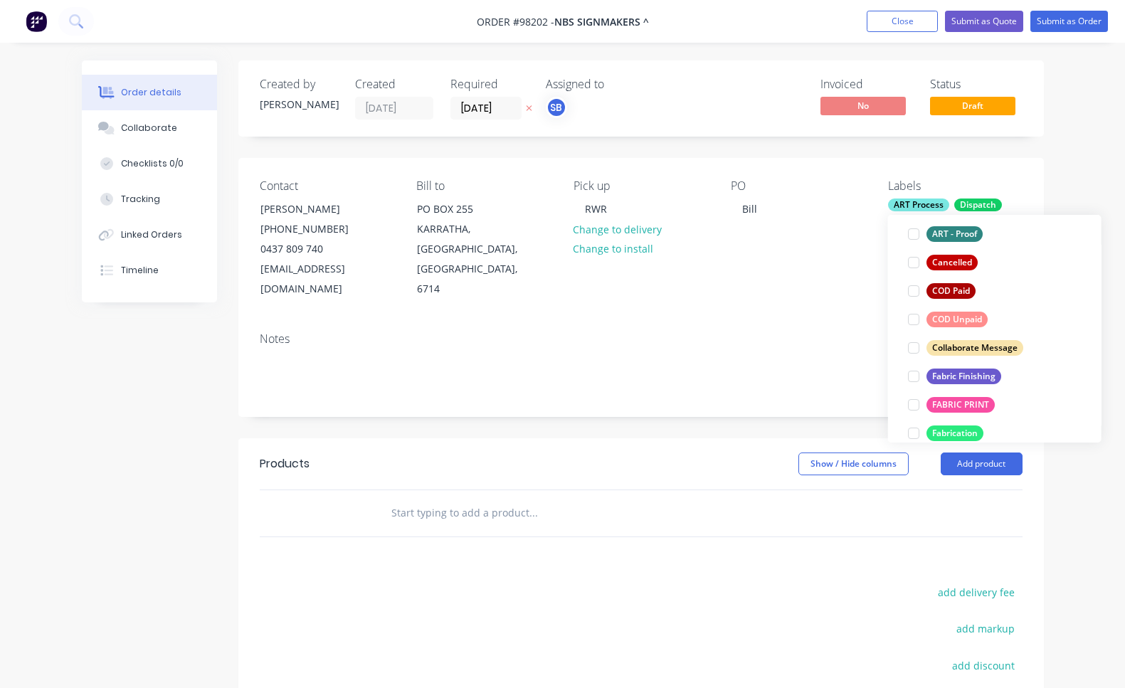
scroll to position [154, 0]
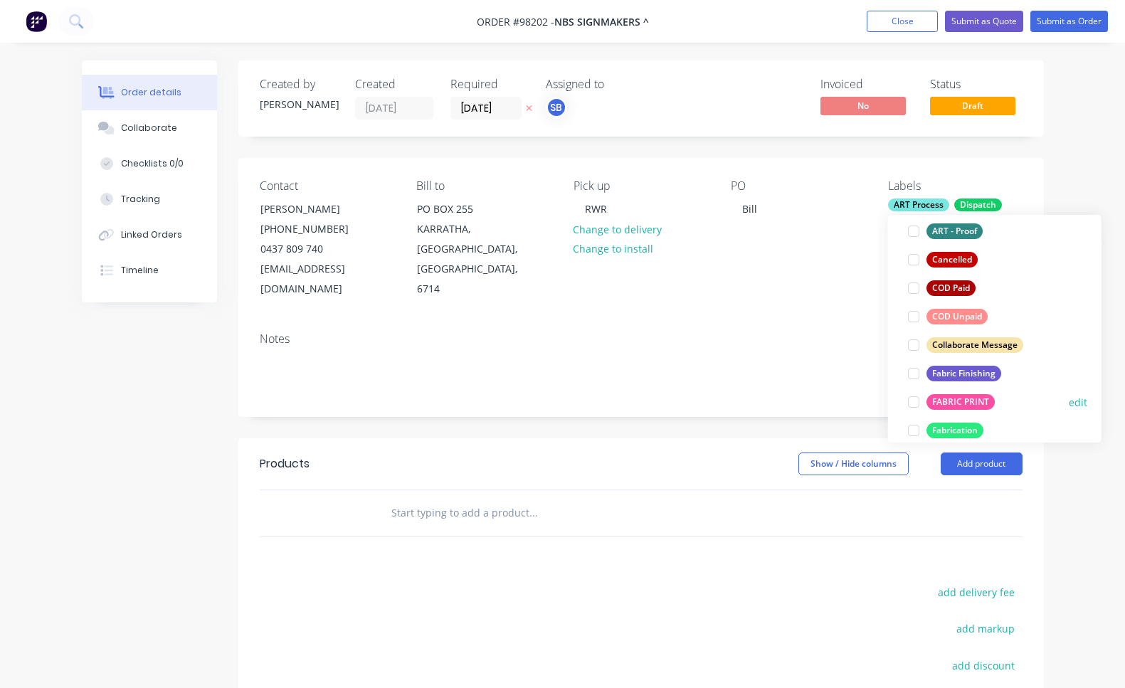
click at [914, 403] on div at bounding box center [913, 402] width 28 height 28
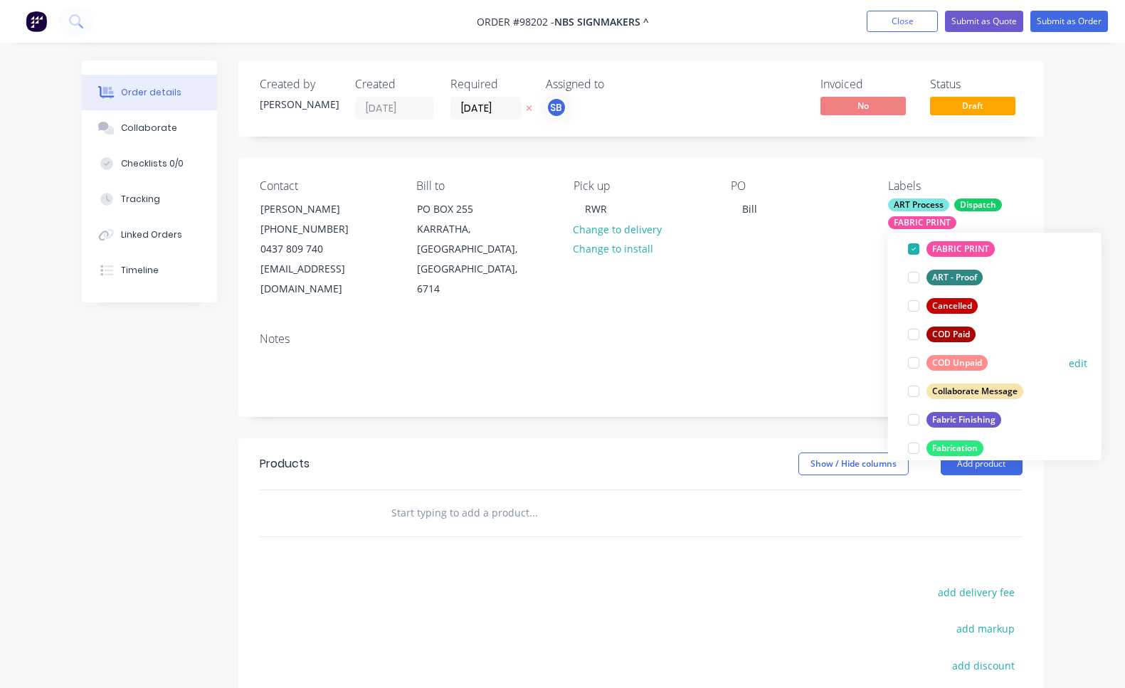
click at [914, 419] on div at bounding box center [913, 419] width 28 height 28
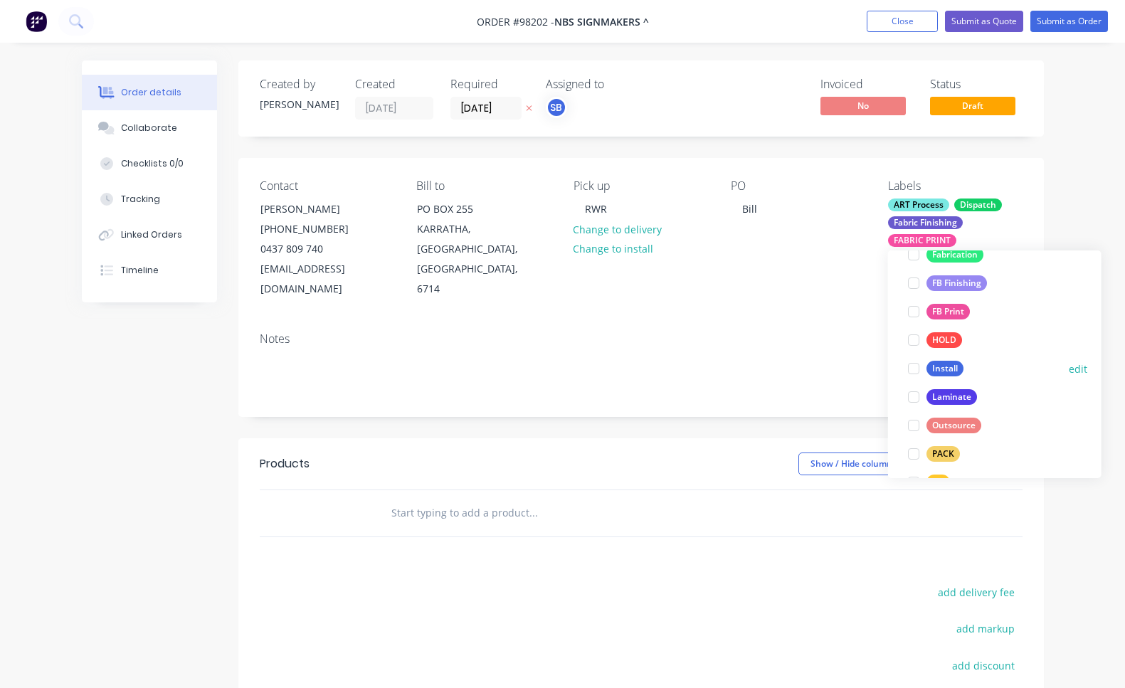
scroll to position [443, 0]
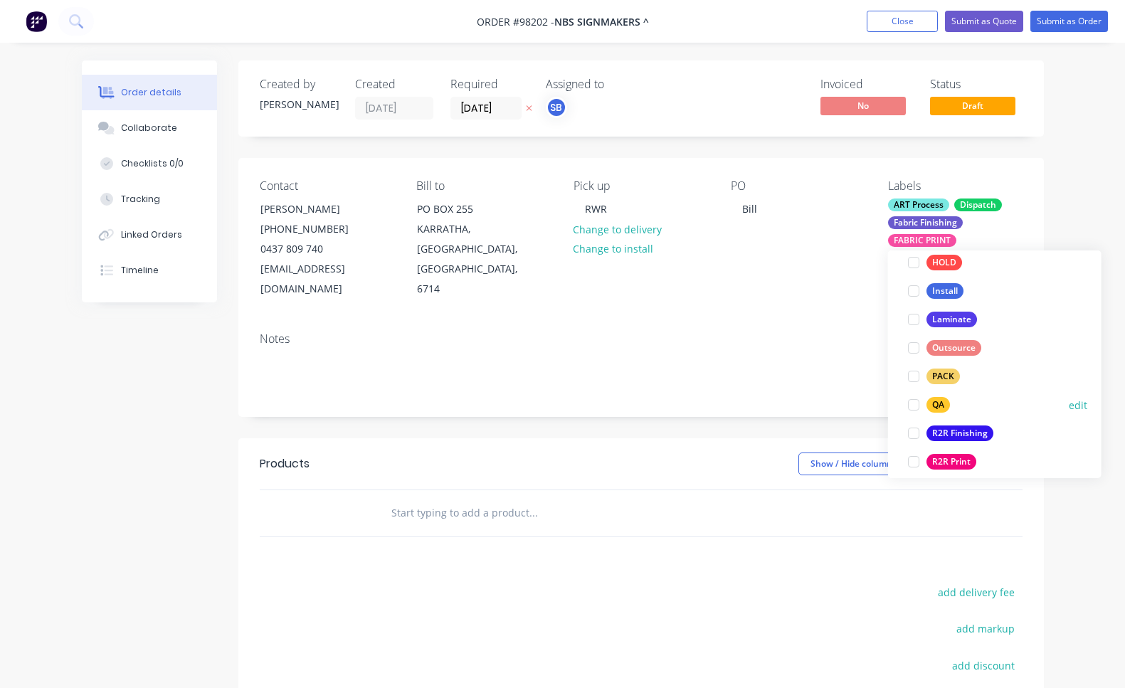
click at [913, 404] on div at bounding box center [913, 405] width 28 height 28
click at [913, 408] on div at bounding box center [913, 405] width 28 height 28
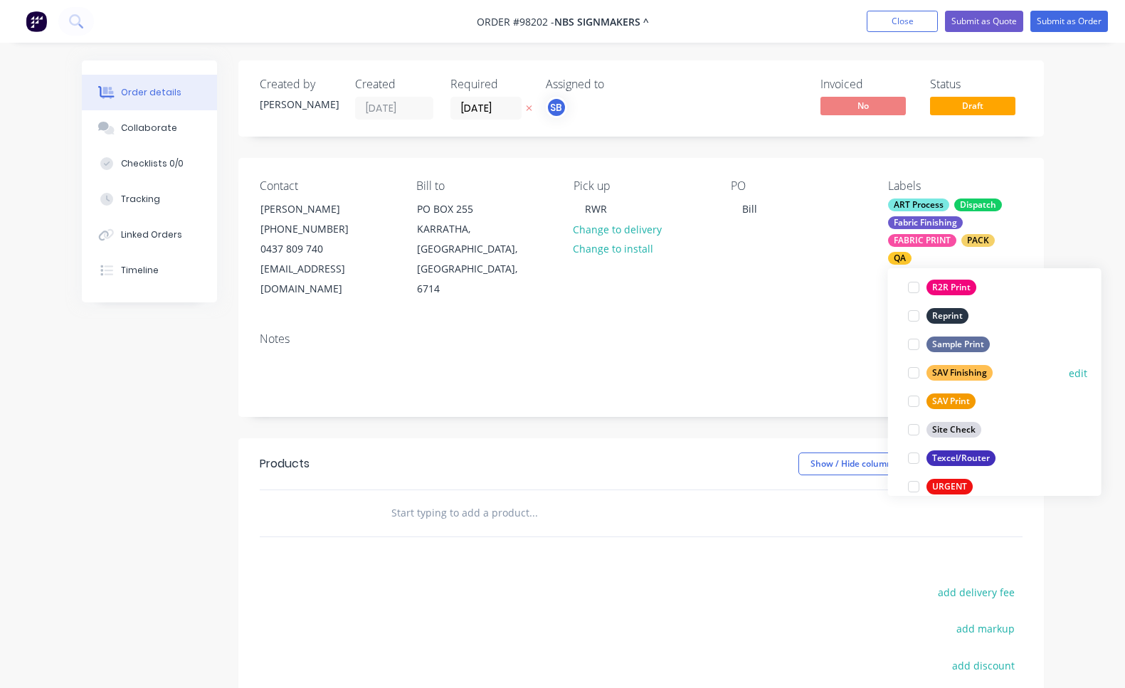
scroll to position [683, 0]
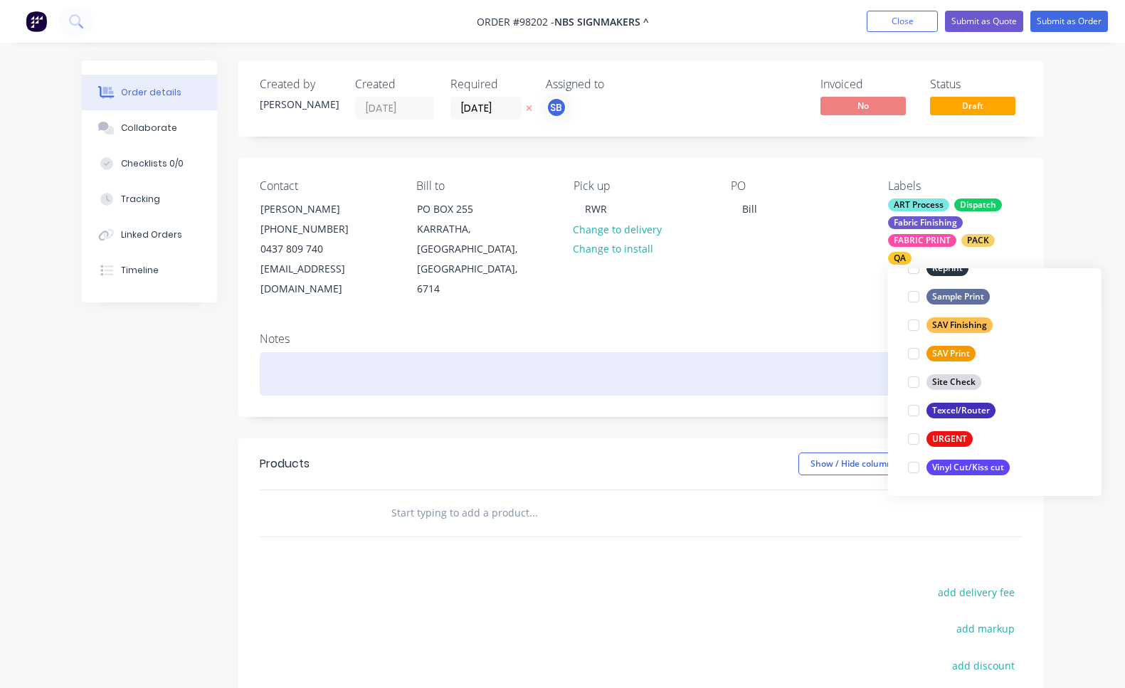
click at [525, 352] on div at bounding box center [641, 373] width 763 height 43
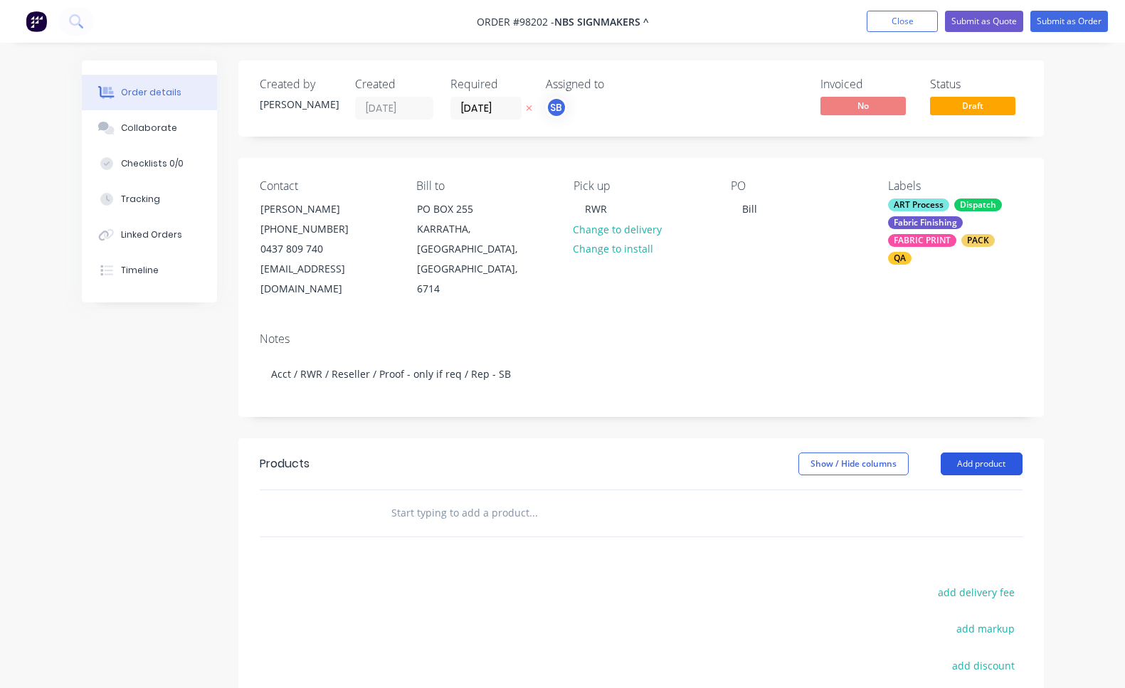
click at [1007, 452] on button "Add product" at bounding box center [981, 463] width 82 height 23
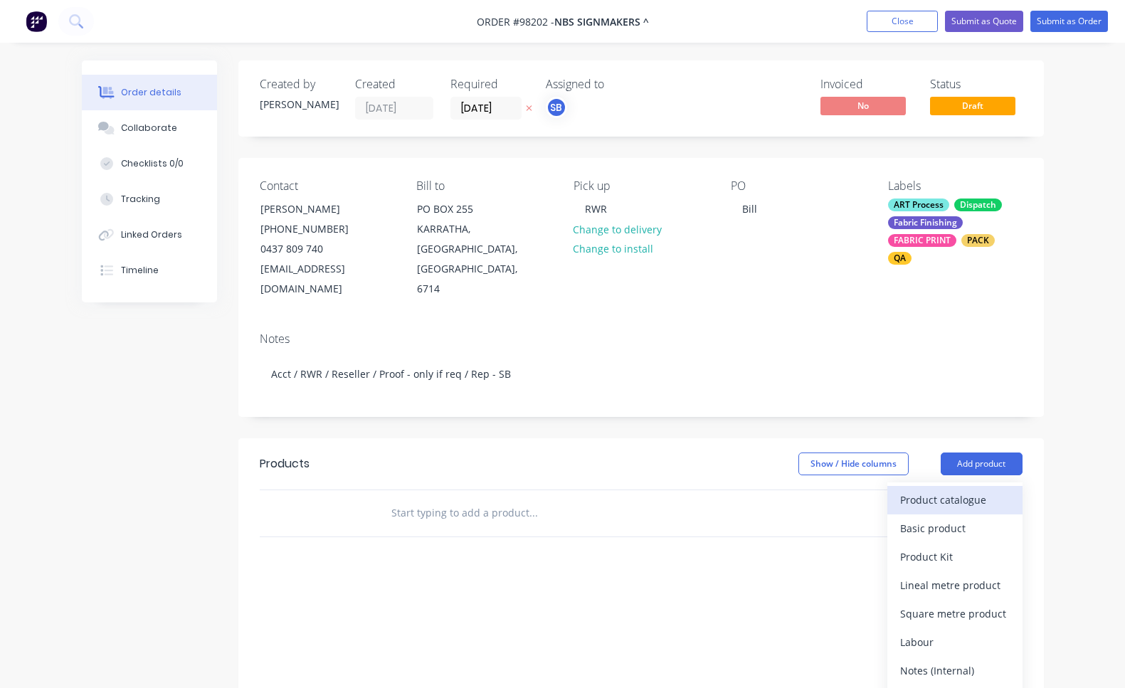
click at [1000, 489] on div "Product catalogue" at bounding box center [955, 499] width 110 height 21
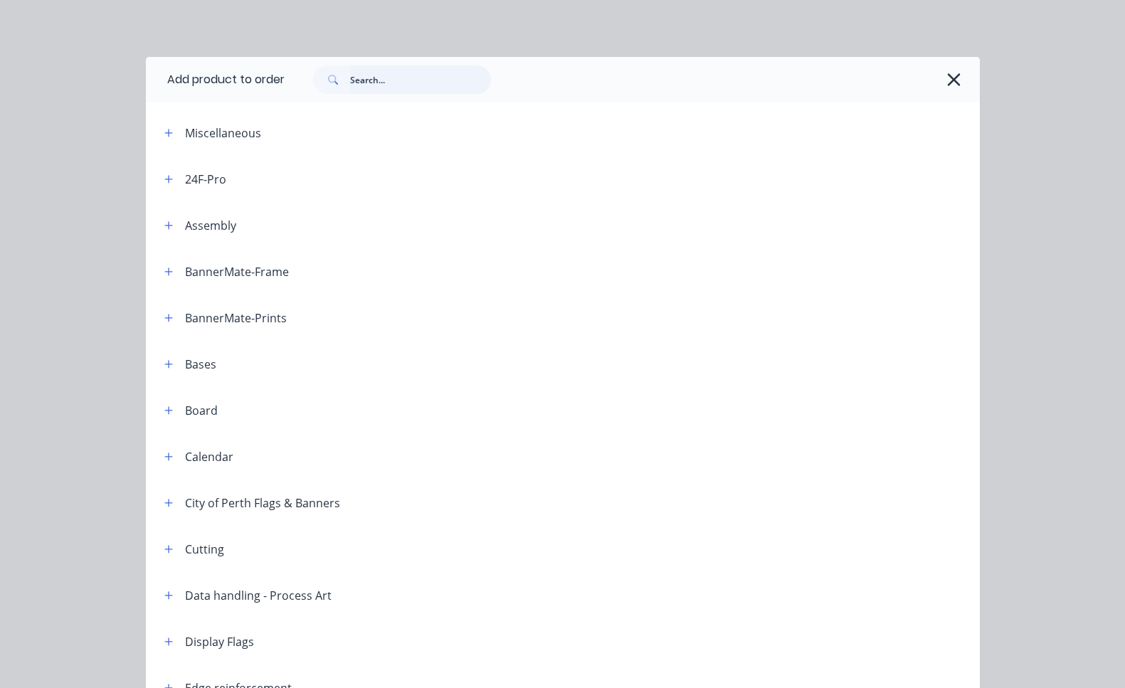
click at [407, 87] on input "text" at bounding box center [420, 79] width 141 height 28
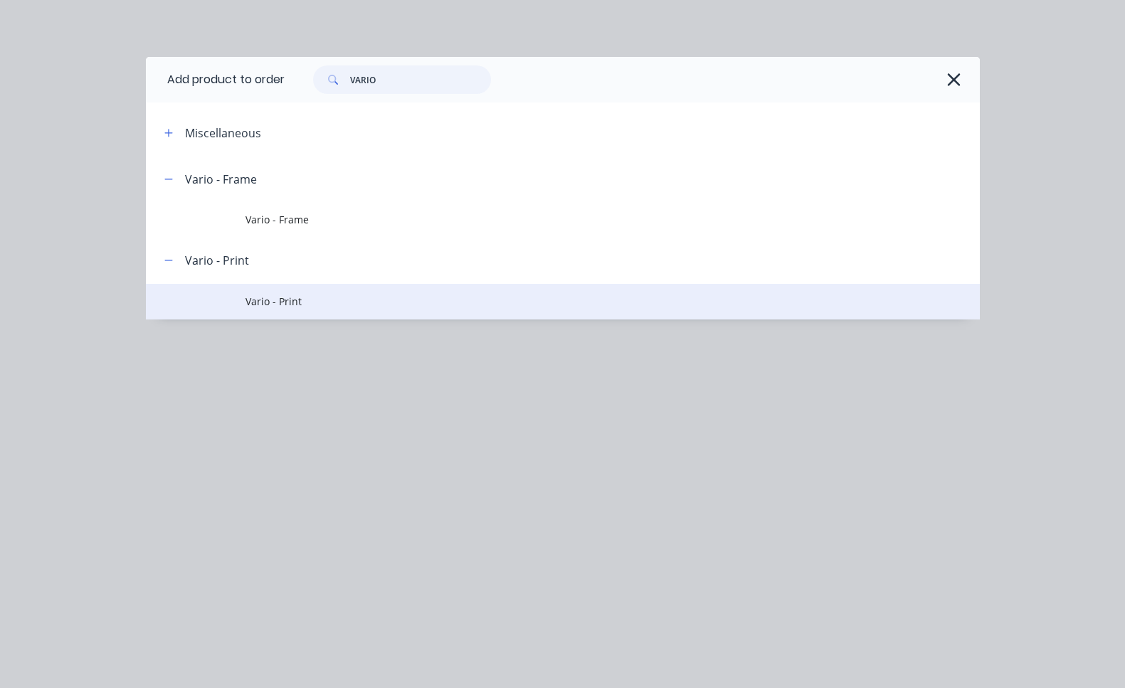
type input "VARIO"
click at [296, 304] on span "Vario - Print" at bounding box center [538, 301] width 587 height 15
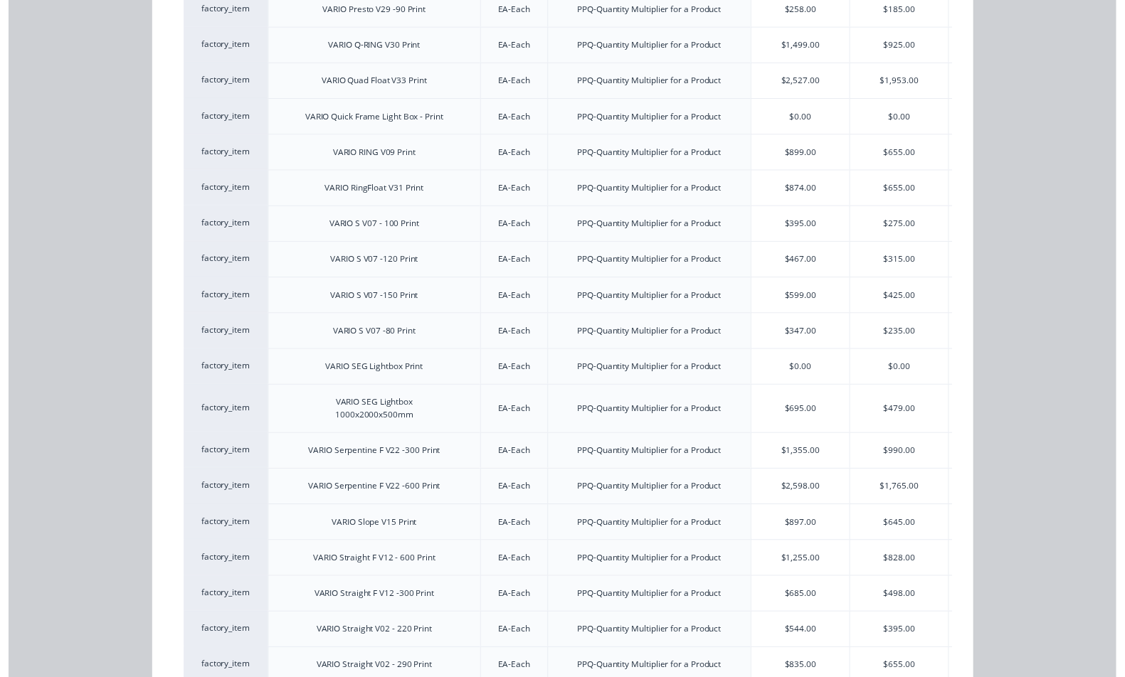
scroll to position [2016, 0]
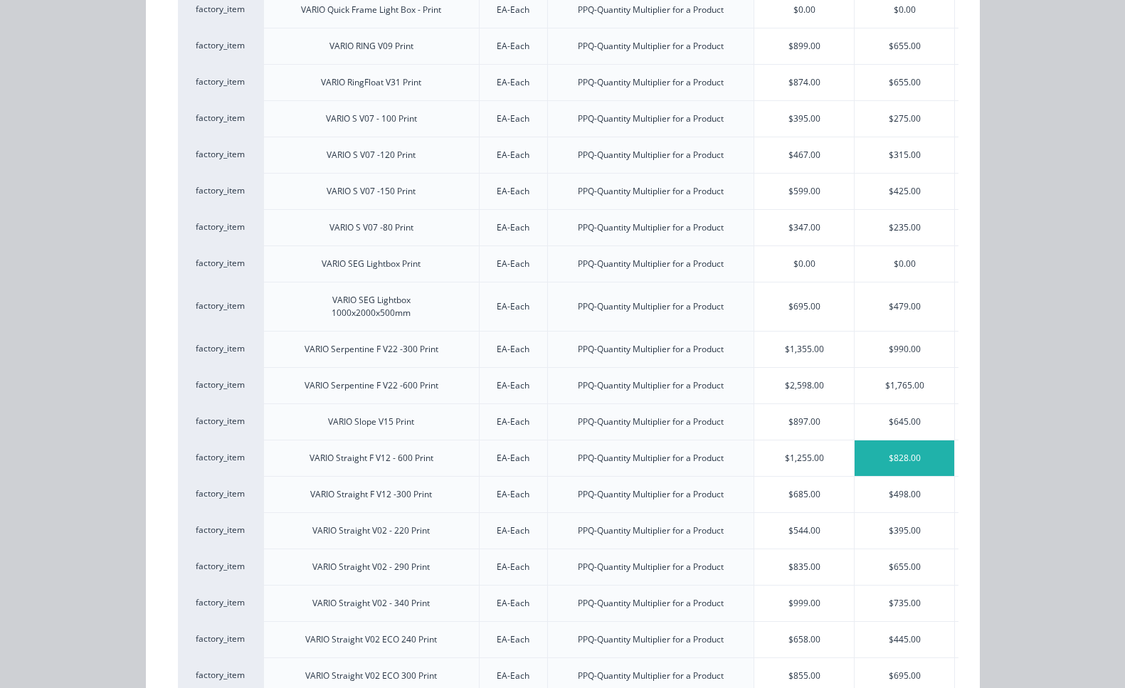
click at [901, 454] on div "$828.00" at bounding box center [904, 458] width 100 height 36
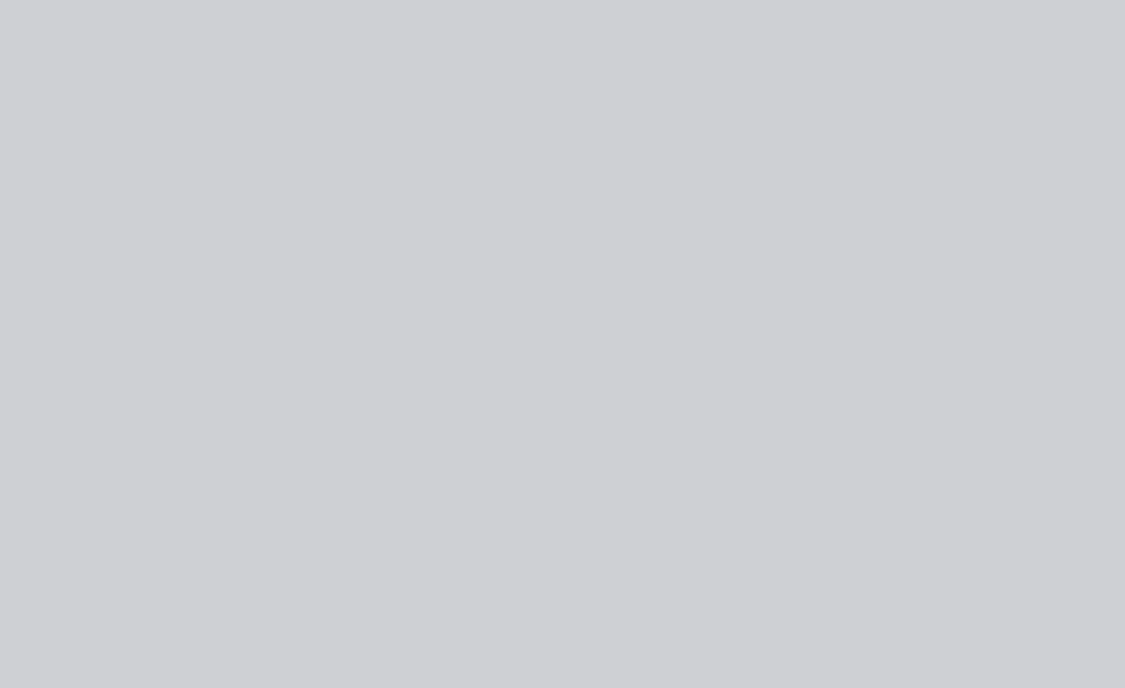
type input "$828.00"
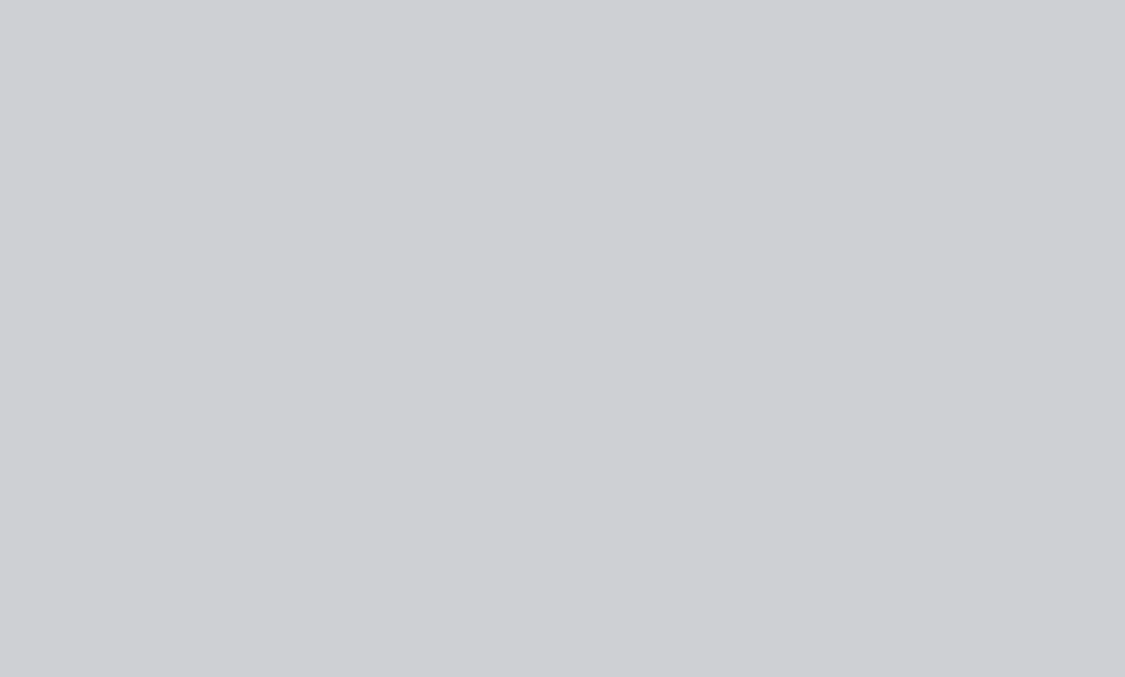
scroll to position [0, 0]
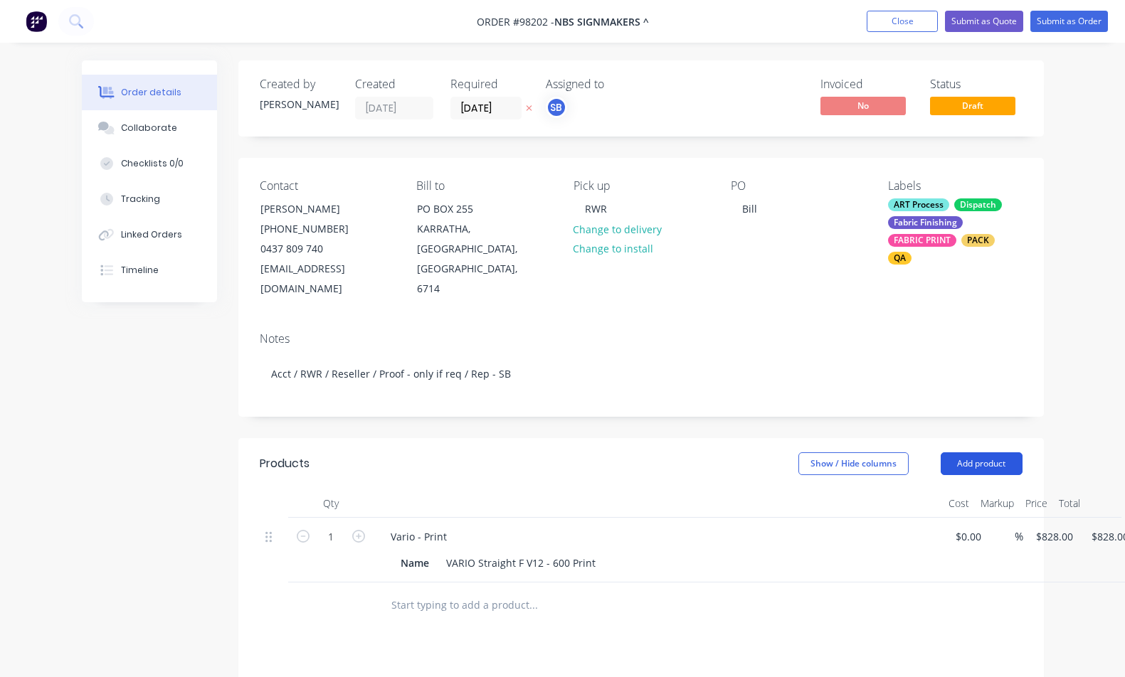
click at [957, 452] on button "Add product" at bounding box center [981, 463] width 82 height 23
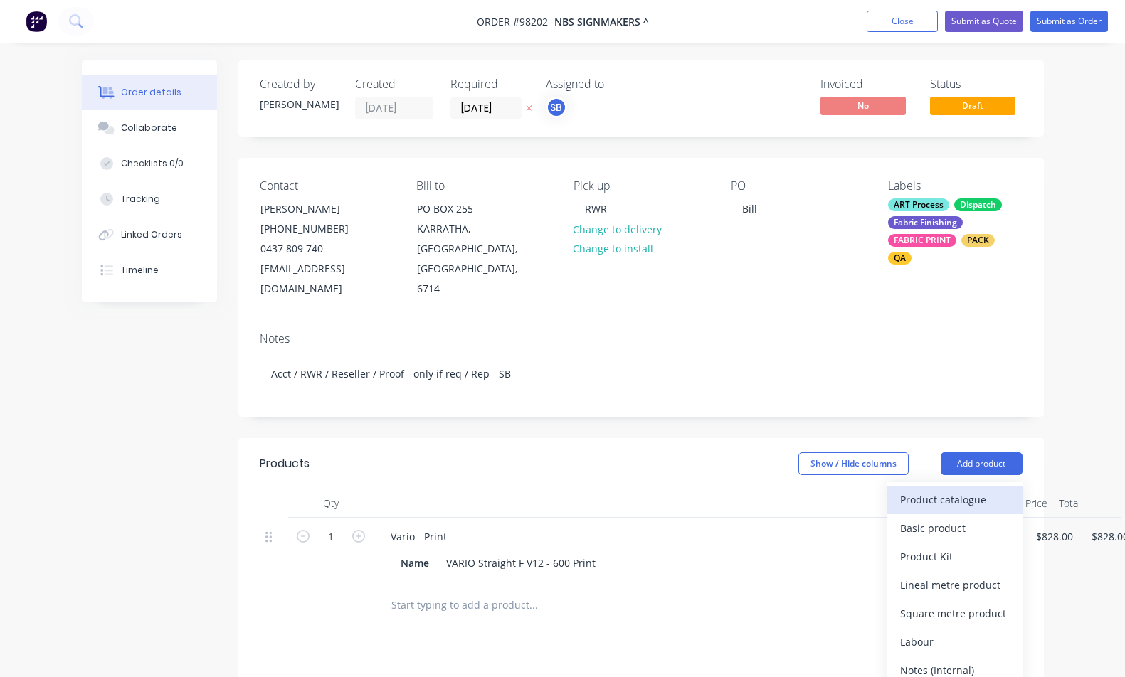
click at [970, 489] on div "Product catalogue" at bounding box center [955, 499] width 110 height 21
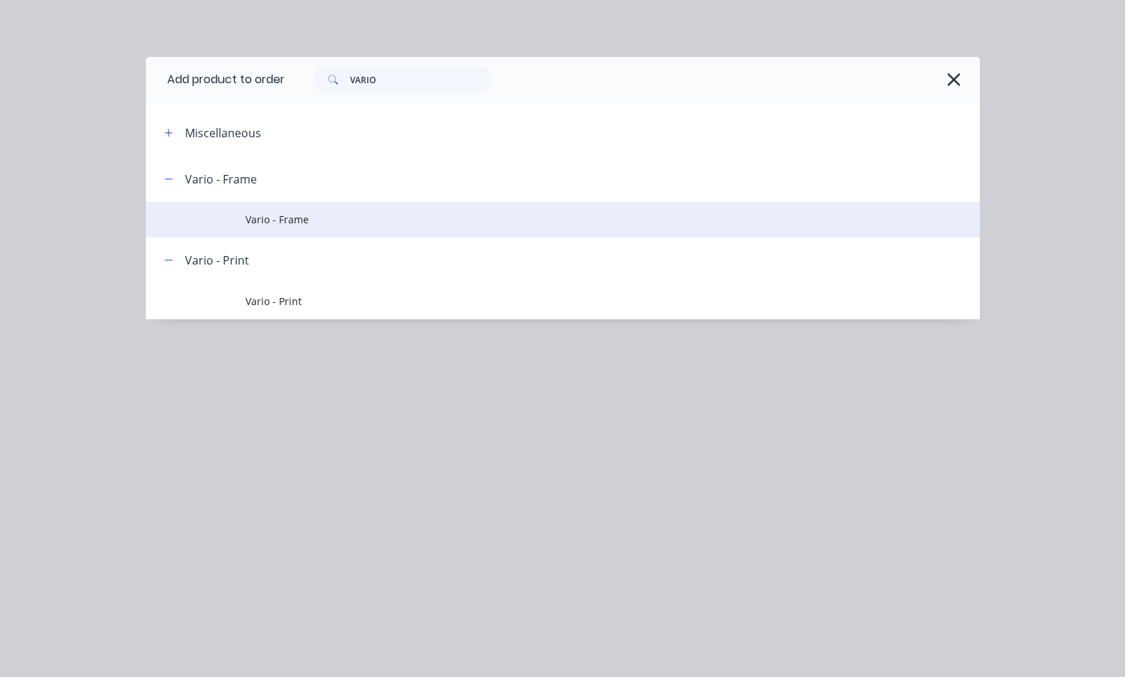
click at [321, 222] on span "Vario - Frame" at bounding box center [538, 219] width 587 height 15
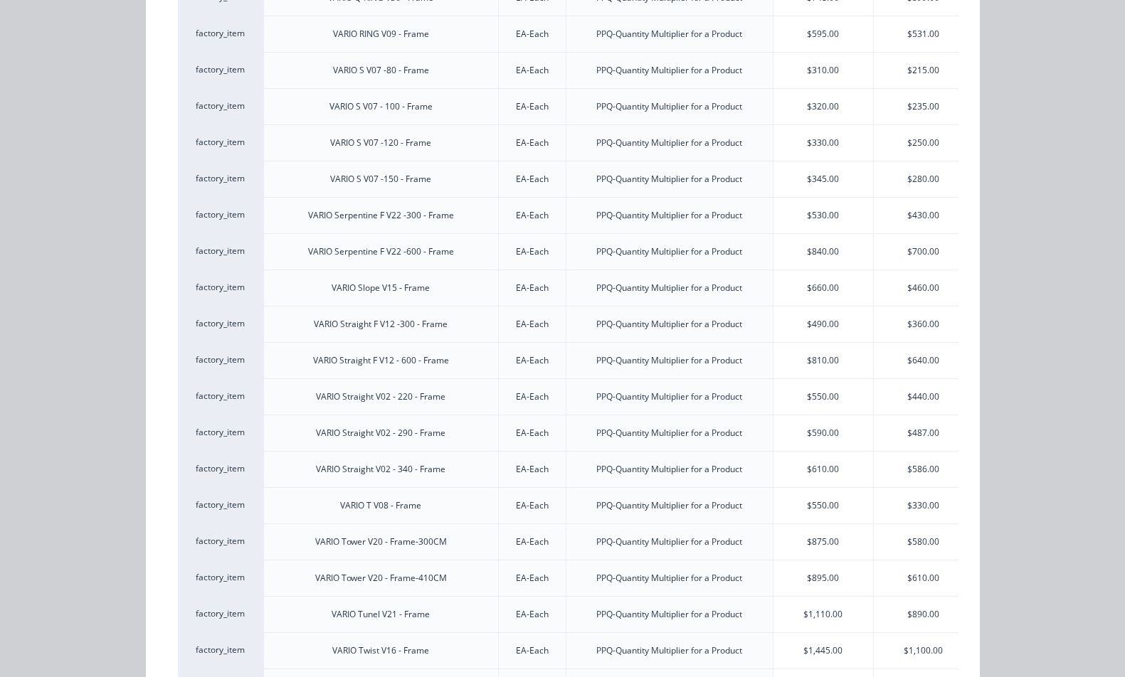
scroll to position [1001, 0]
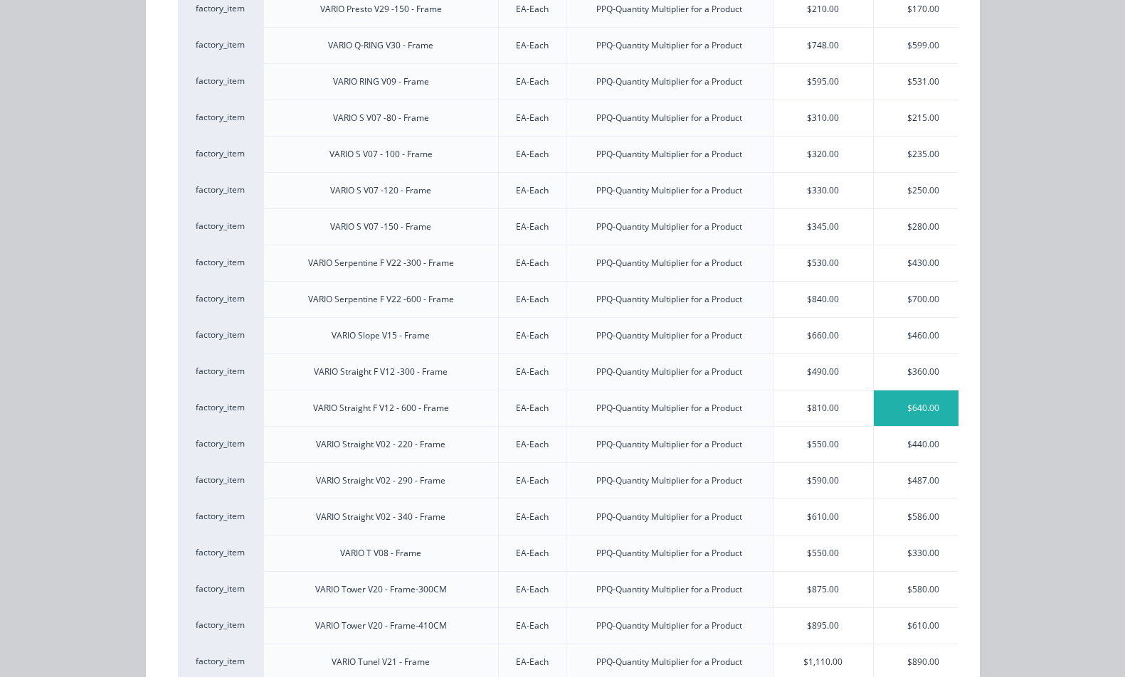
click at [908, 408] on div "$640.00" at bounding box center [924, 409] width 100 height 36
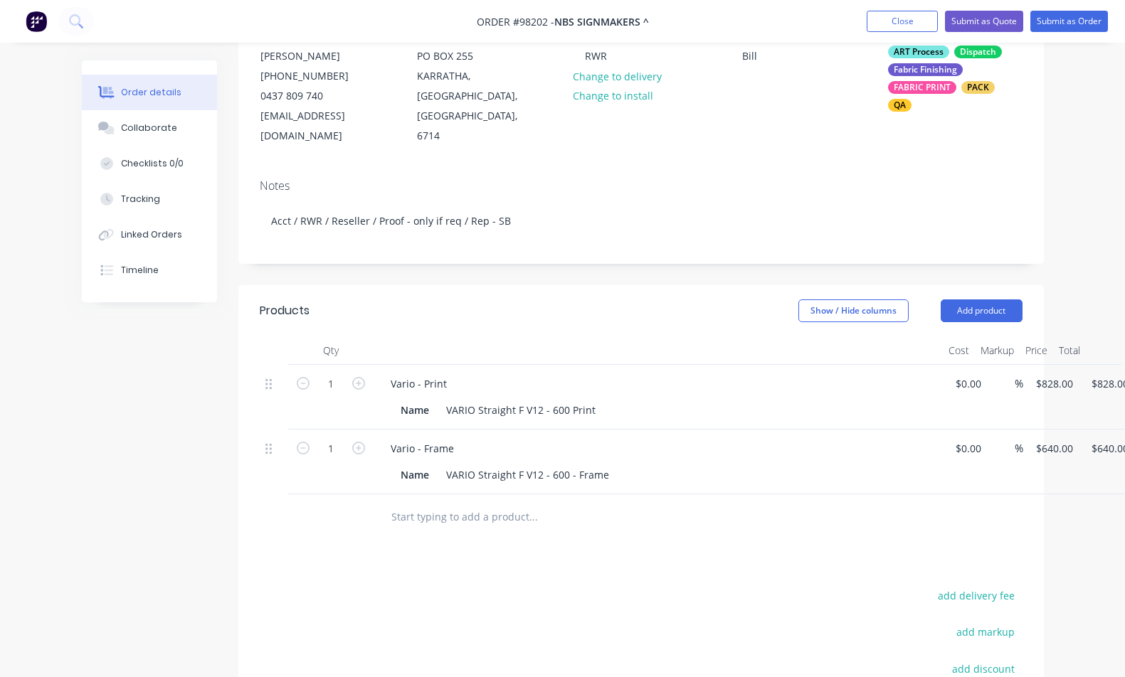
scroll to position [353, 0]
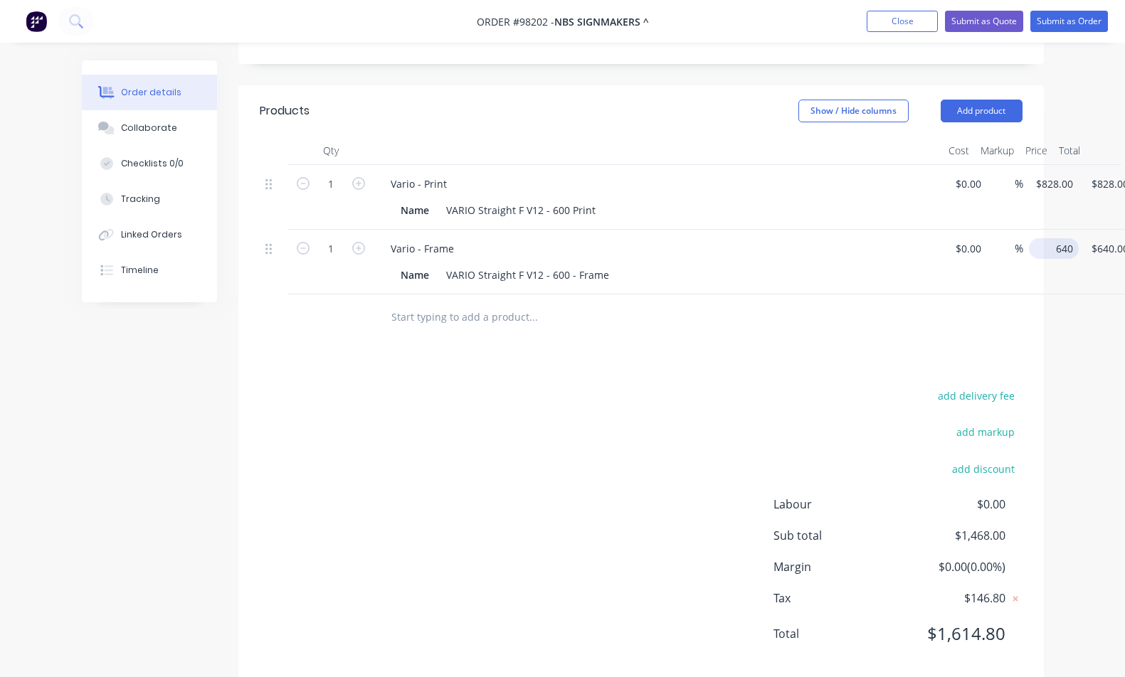
click at [1054, 238] on input "640" at bounding box center [1056, 248] width 44 height 21
type input "$740.00"
type input "740.00"
type input "828"
type input "$740.00"
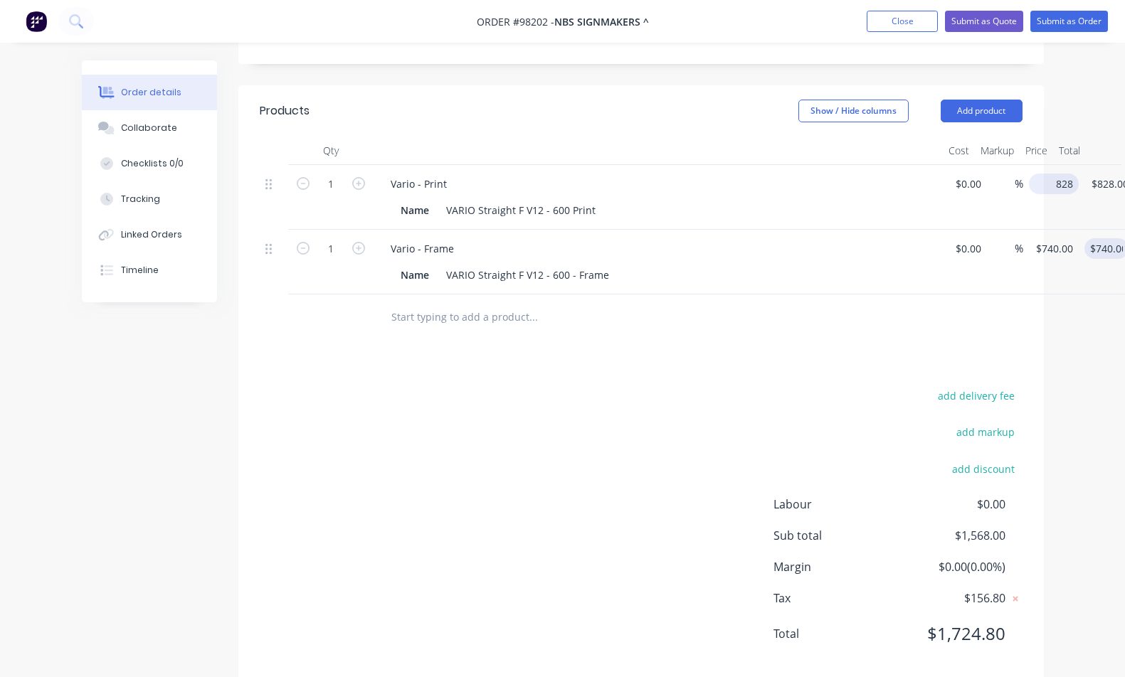
click at [1054, 174] on input "828" at bounding box center [1056, 184] width 44 height 21
type input "$848.00"
type input "848.00"
type input "848"
type input "$848.00"
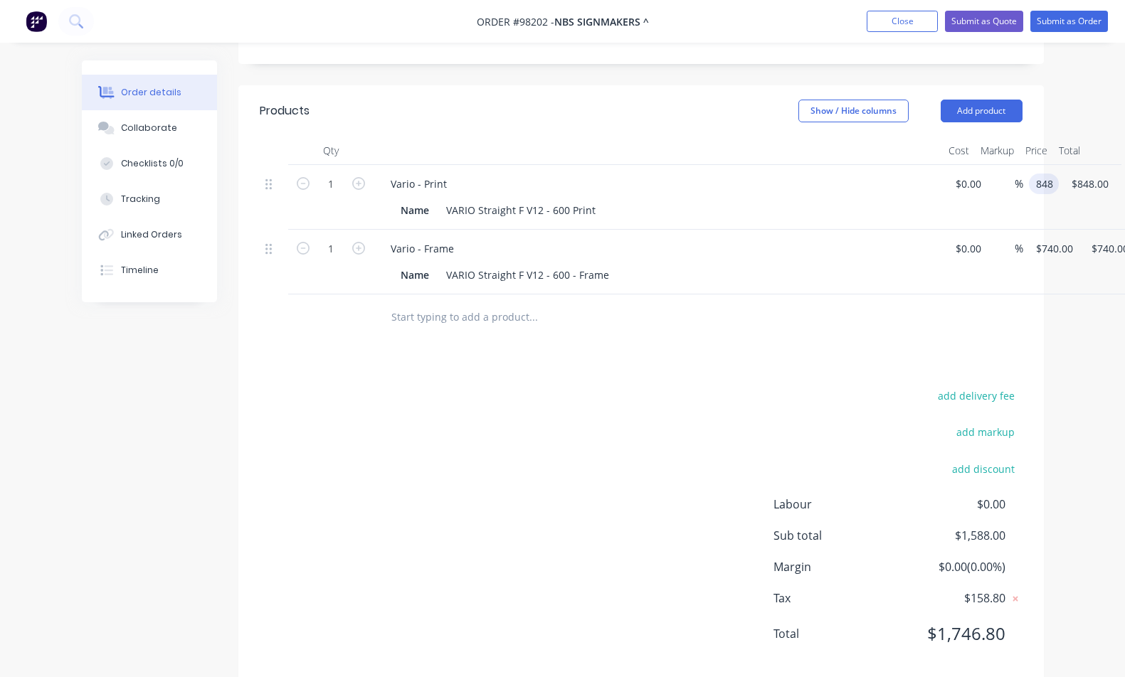
click at [1022, 169] on div "1 Vario - Print Name VARIO Straight F V12 - 600 Print $0.00 $0.00 % 848 848 $84…" at bounding box center [641, 197] width 763 height 65
type input "$858.00"
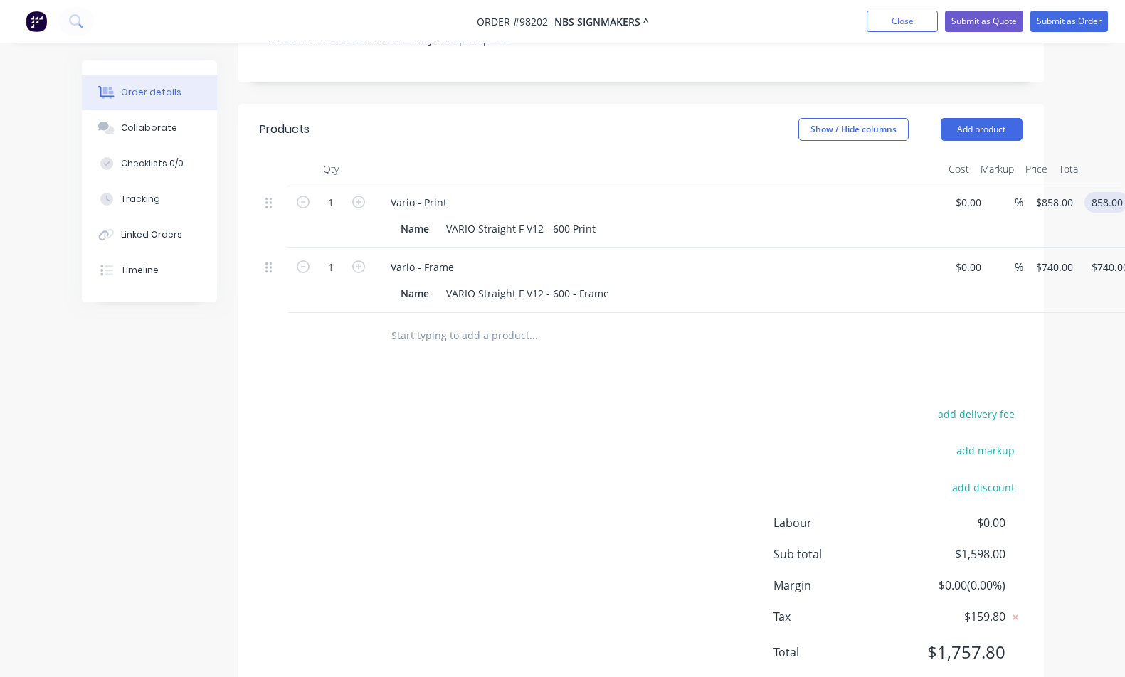
scroll to position [213, 0]
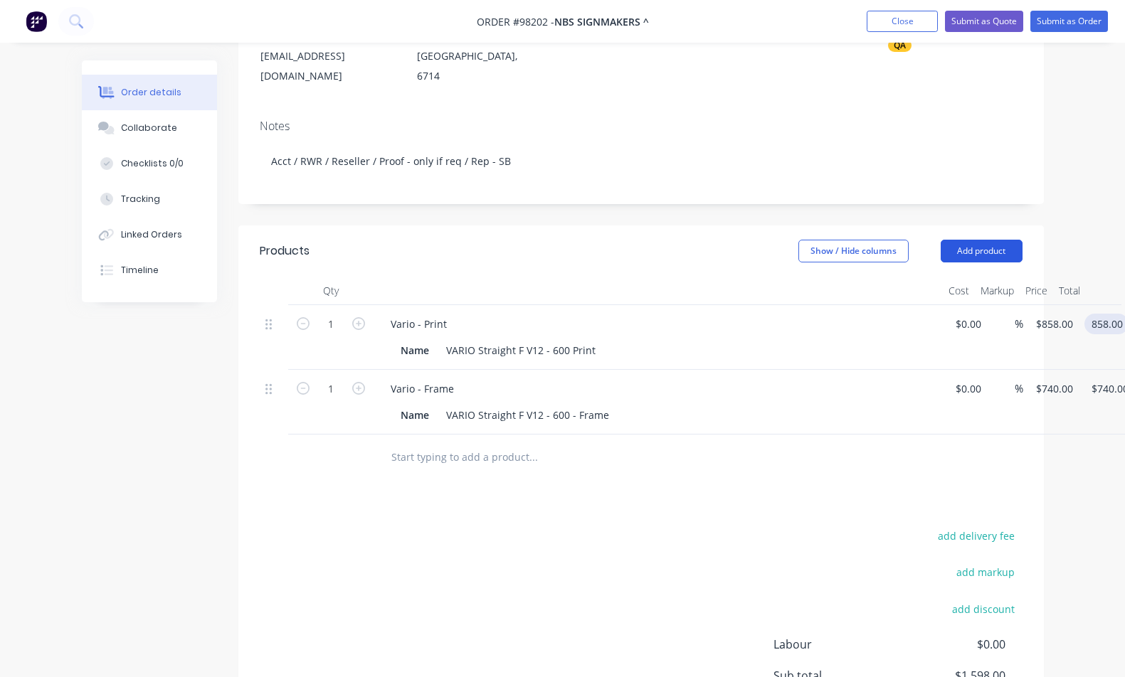
type input "$858.00"
click at [1007, 240] on button "Add product" at bounding box center [981, 251] width 82 height 23
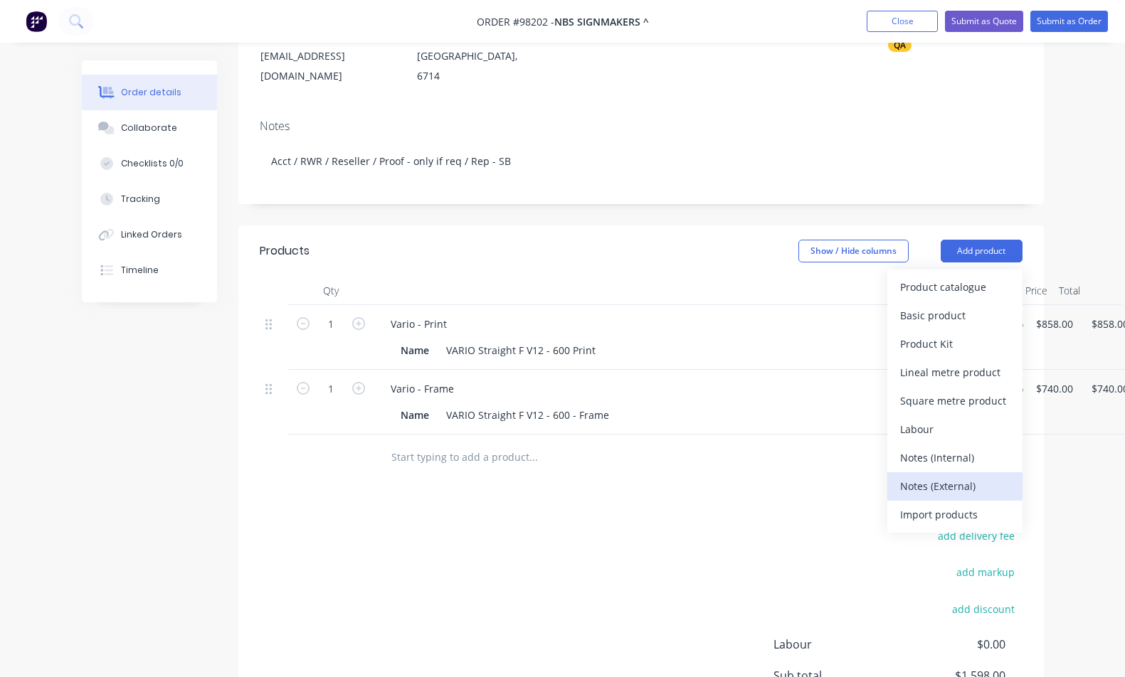
click at [967, 476] on div "Notes (External)" at bounding box center [955, 486] width 110 height 21
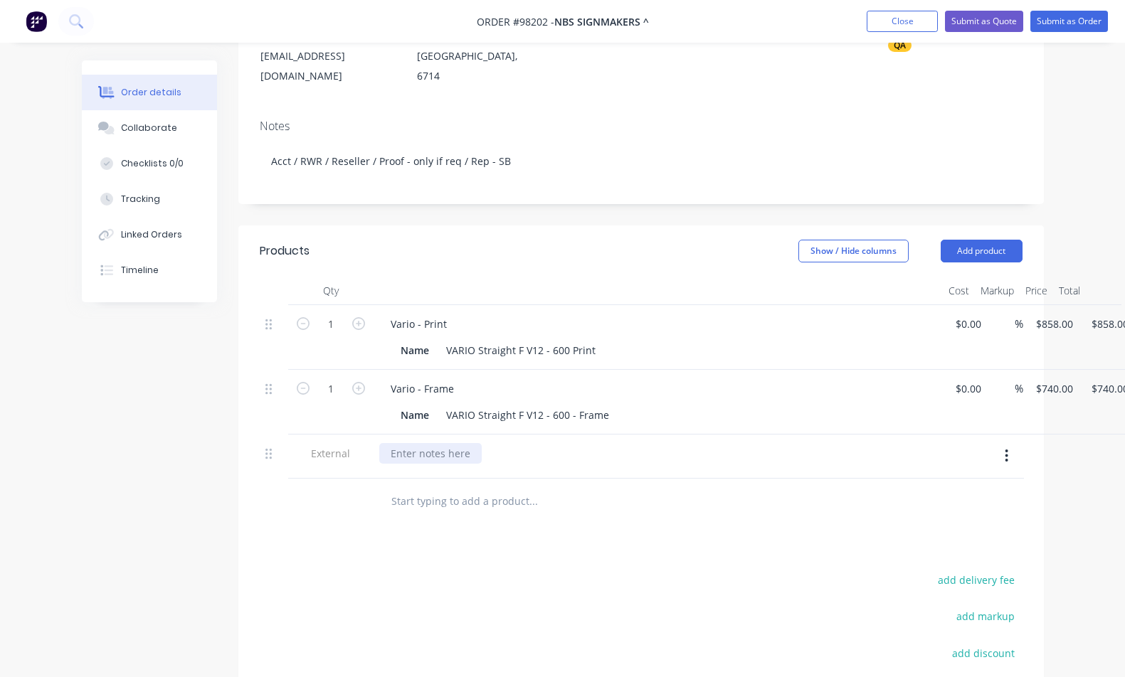
click at [450, 443] on div at bounding box center [430, 453] width 102 height 21
paste div
click at [722, 448] on div "Advise customer when ready." at bounding box center [657, 457] width 569 height 44
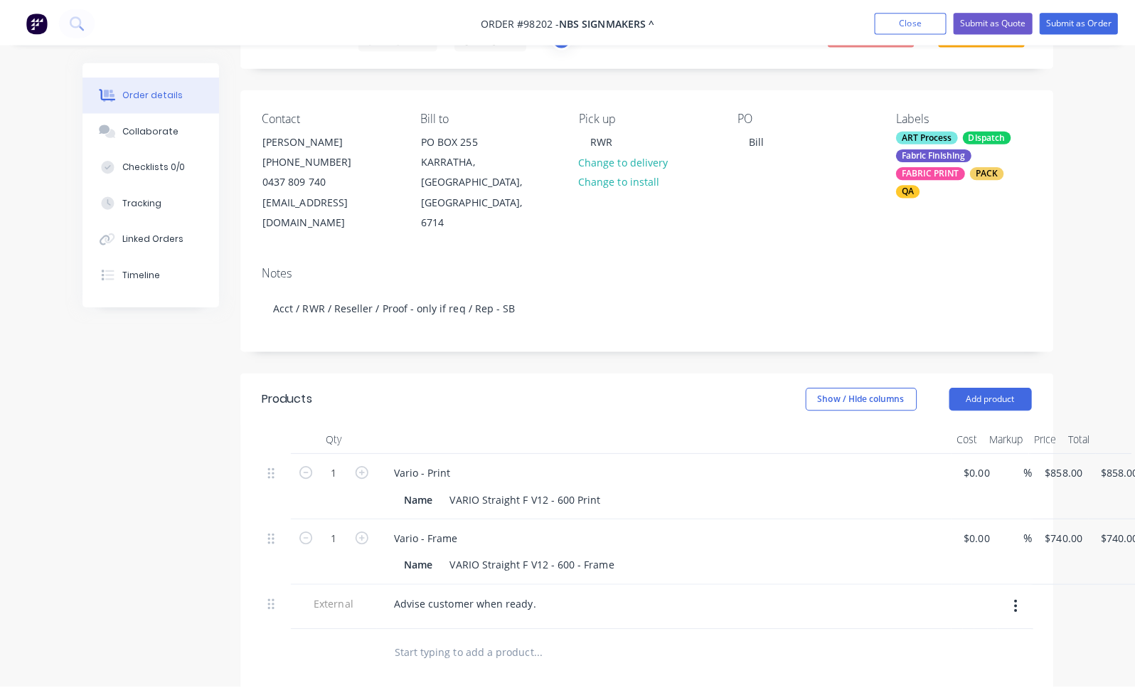
scroll to position [0, 0]
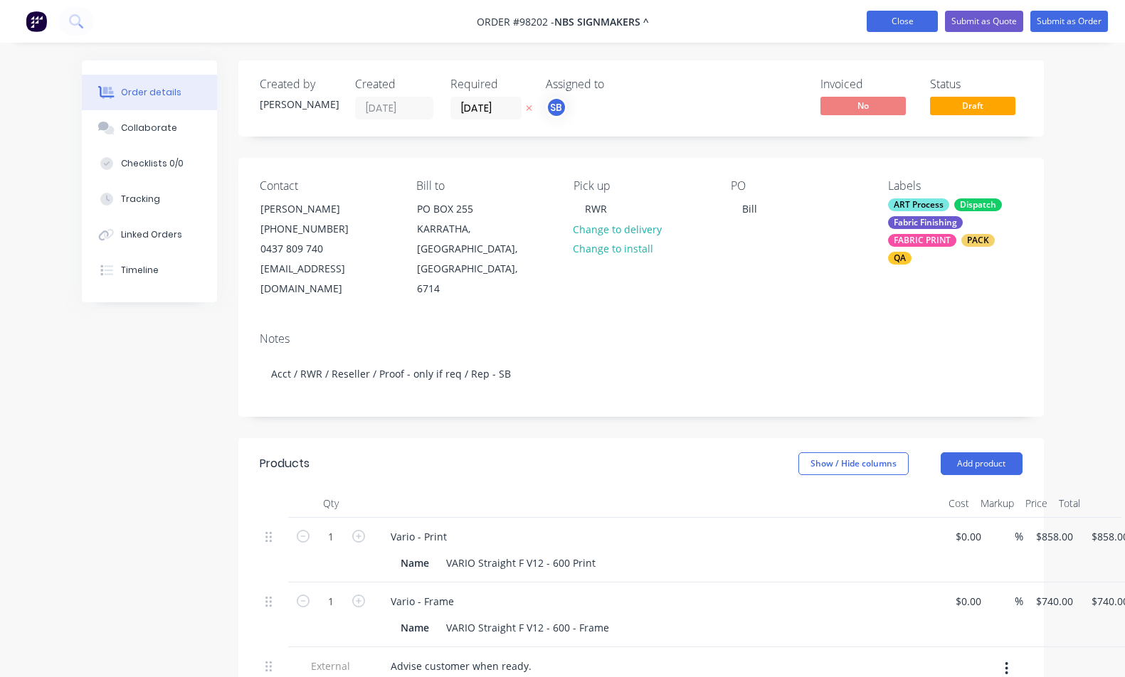
click at [909, 26] on button "Close" at bounding box center [901, 21] width 71 height 21
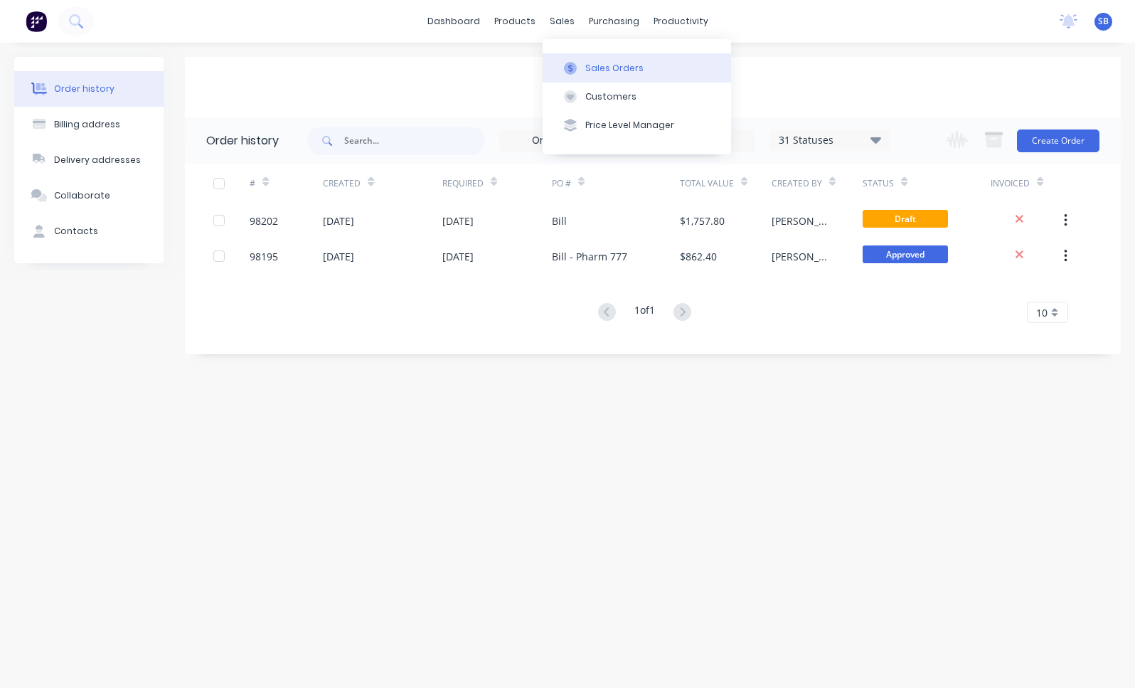
click at [578, 65] on div at bounding box center [570, 68] width 21 height 13
